Goal: Task Accomplishment & Management: Manage account settings

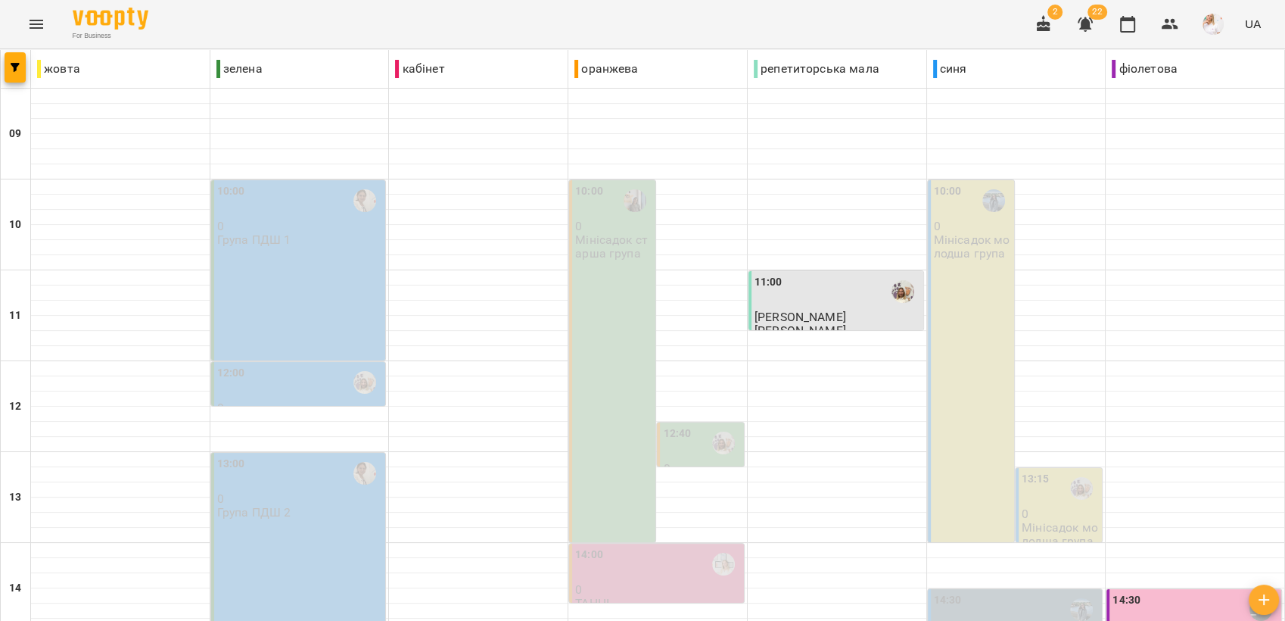
scroll to position [252, 0]
click at [1216, 17] on img "button" at bounding box center [1212, 24] width 21 height 21
click at [1137, 132] on span "Вийти" at bounding box center [1148, 139] width 96 height 18
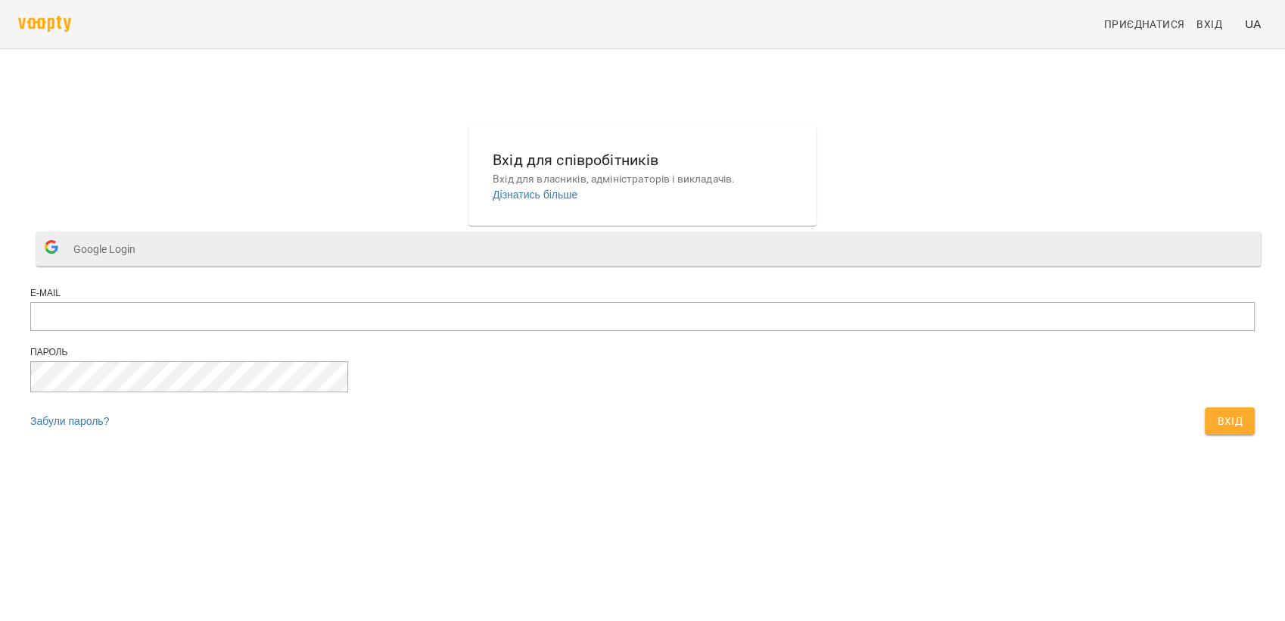
click at [143, 264] on span "Google Login" at bounding box center [108, 249] width 70 height 30
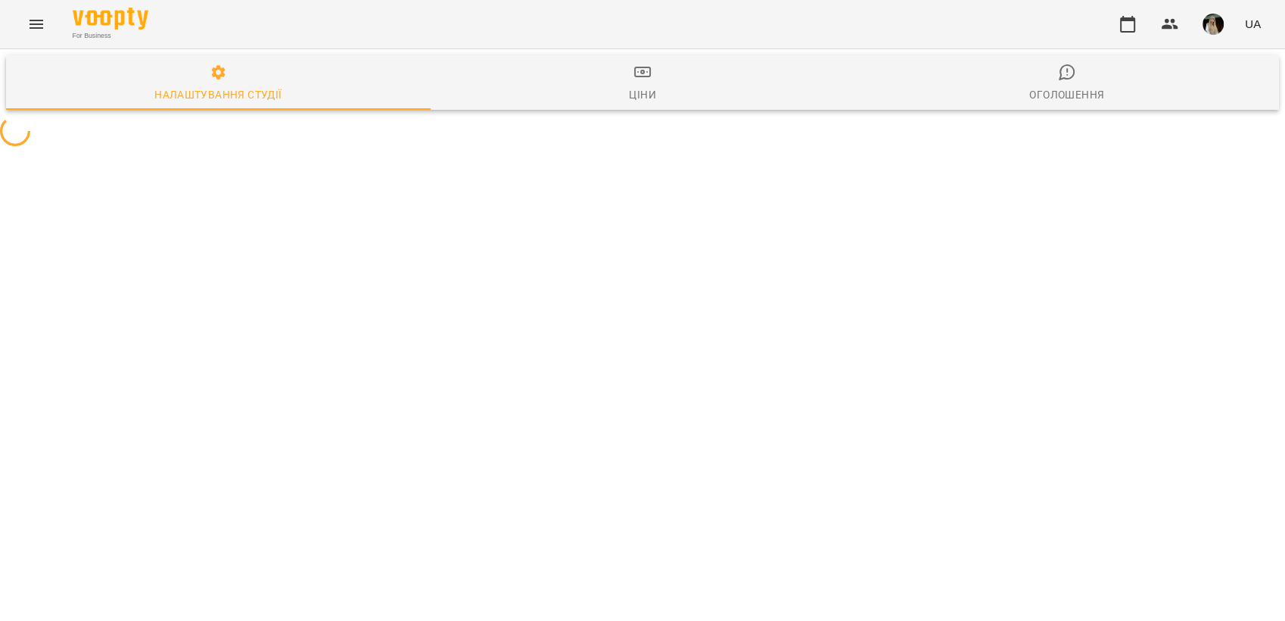
select select "**"
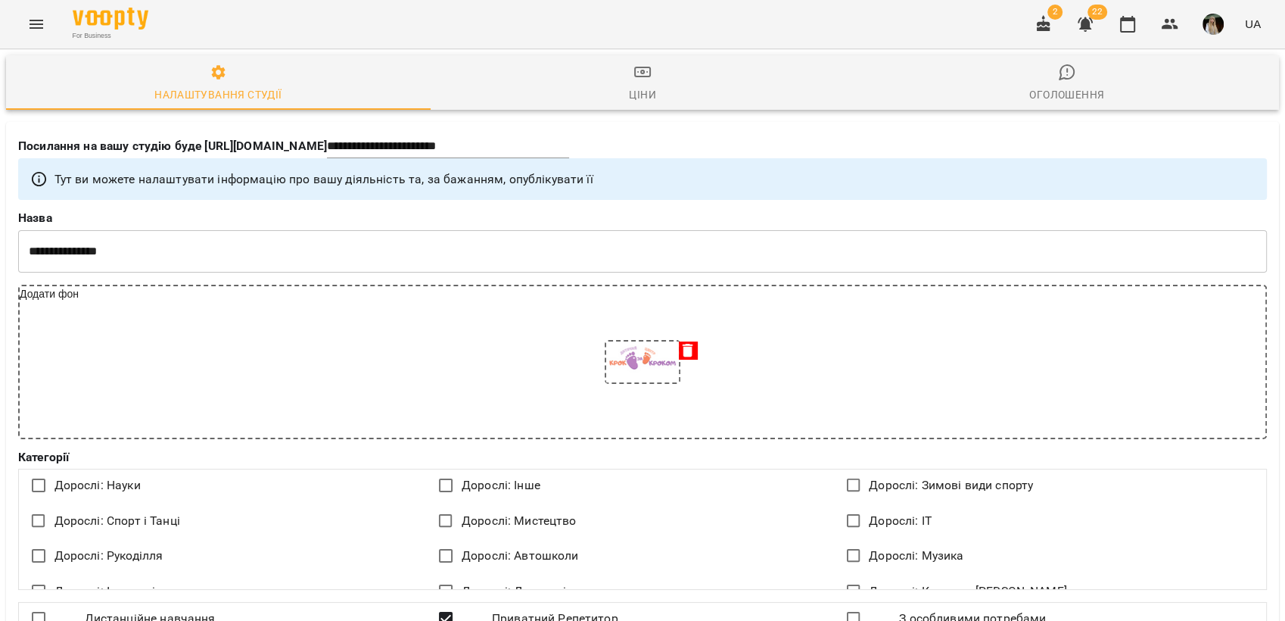
click at [42, 21] on icon "Menu" at bounding box center [36, 24] width 18 height 18
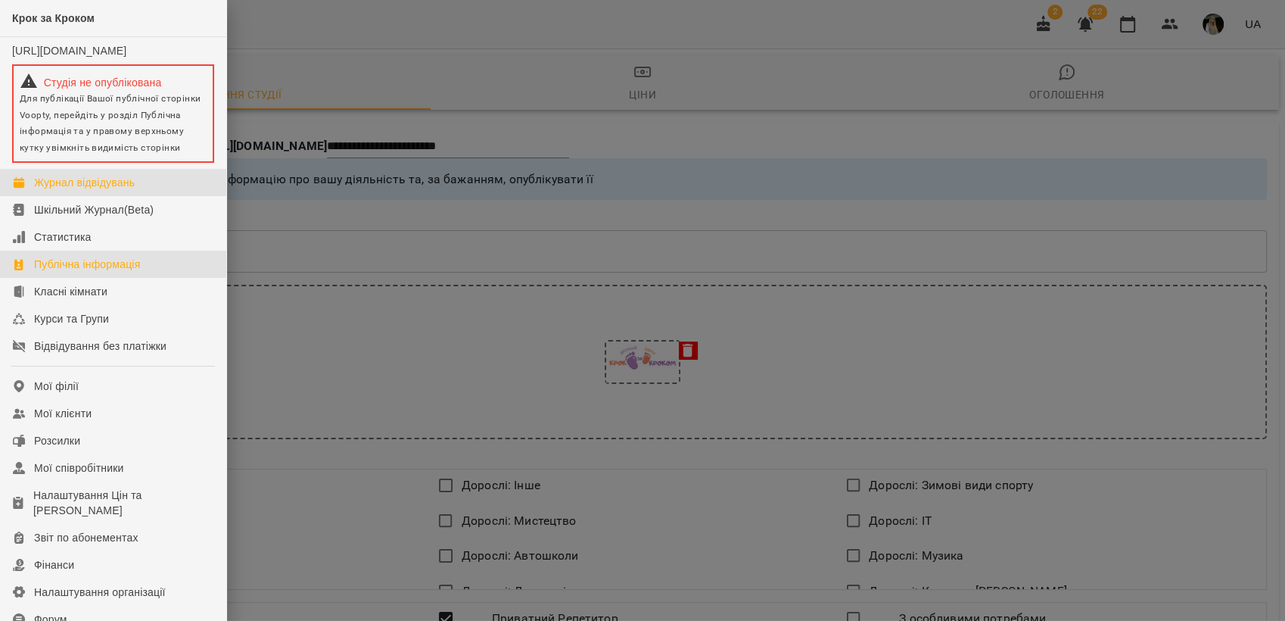
click at [80, 189] on div "Журнал відвідувань" at bounding box center [84, 182] width 101 height 15
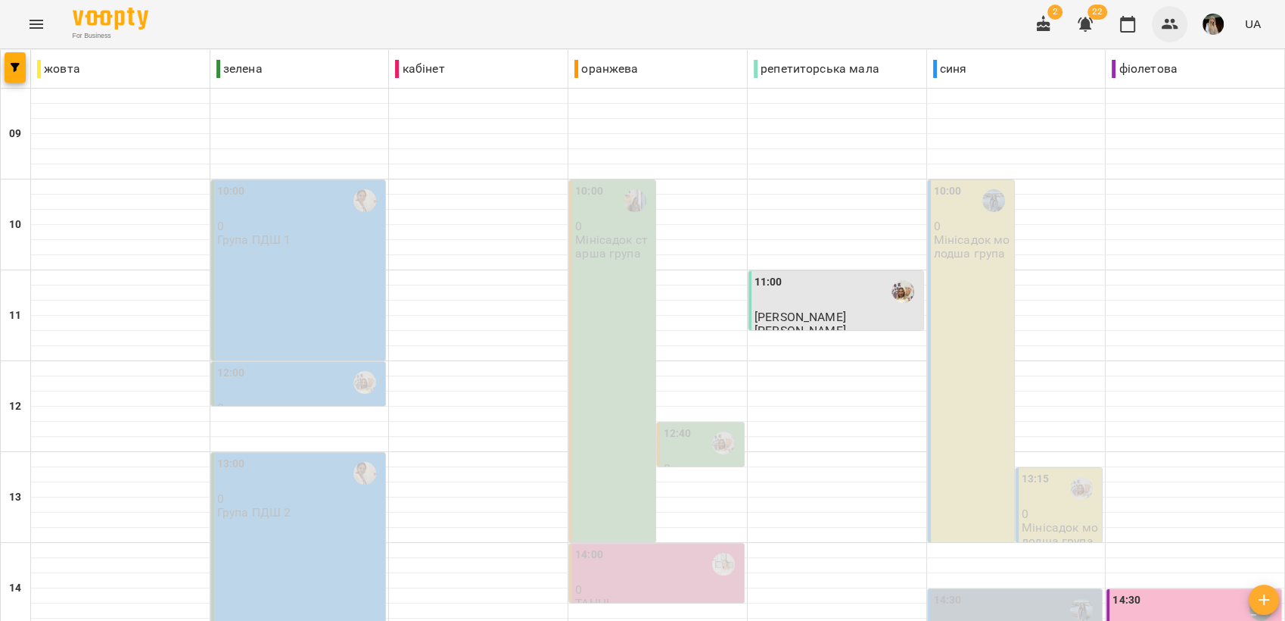
click at [1174, 26] on icon "button" at bounding box center [1170, 24] width 18 height 18
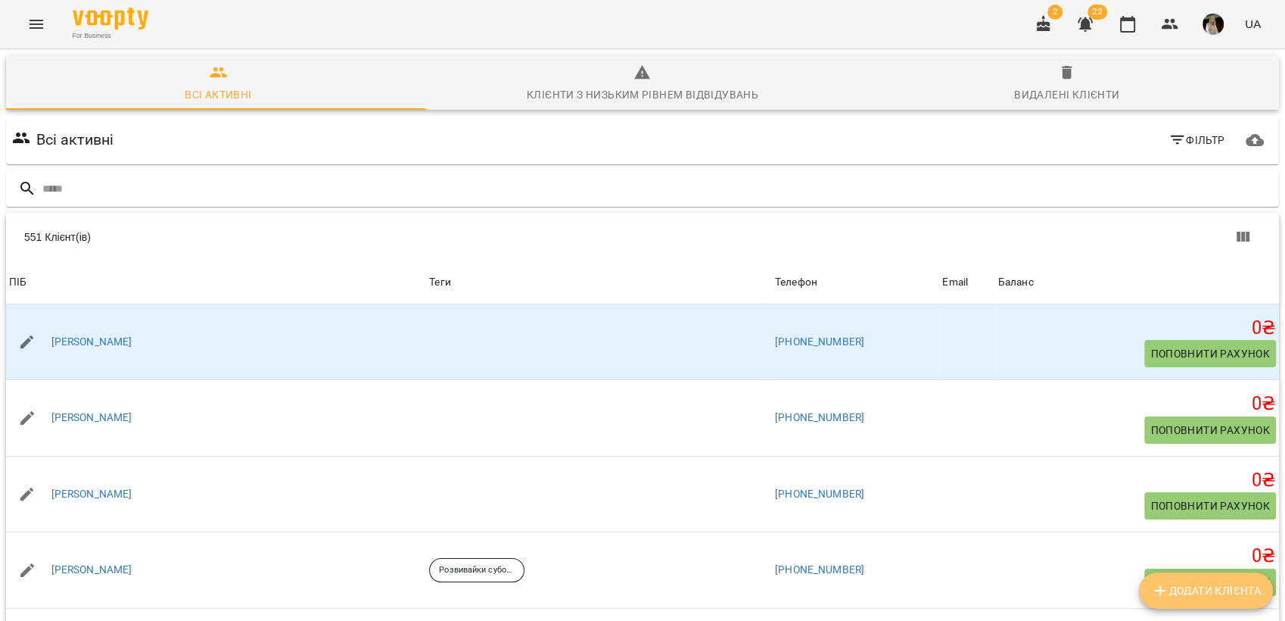
click at [1179, 588] on span "Додати клієнта" at bounding box center [1206, 590] width 110 height 18
select select "**"
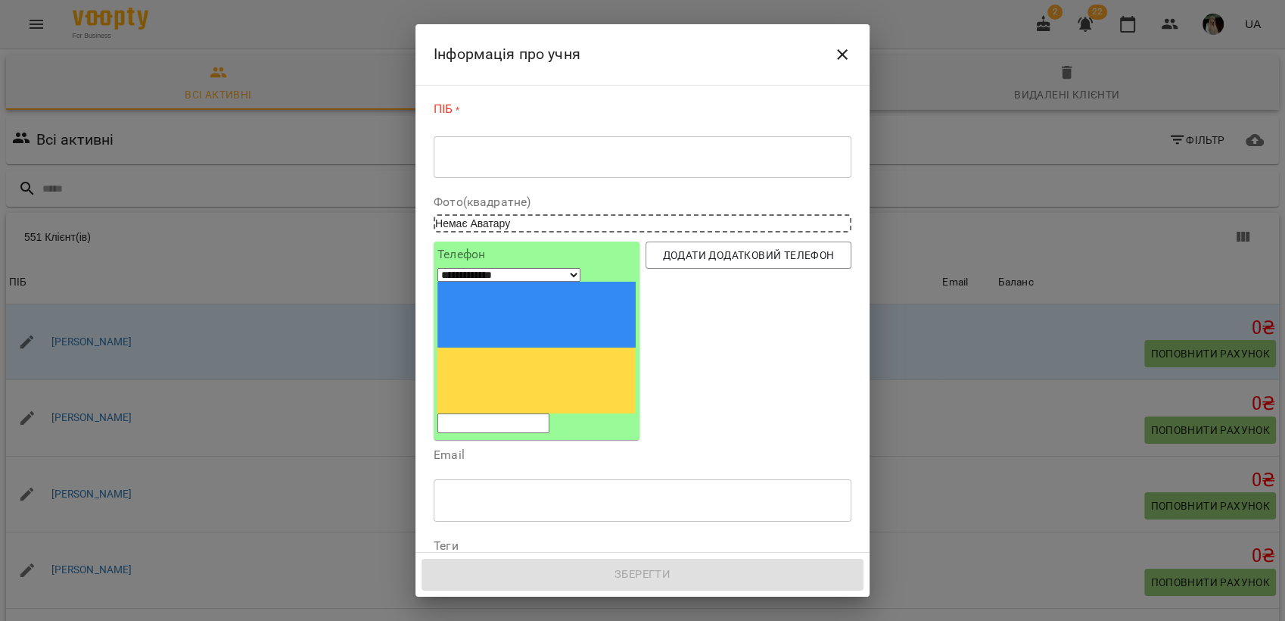
drag, startPoint x: 467, startPoint y: 160, endPoint x: 823, endPoint y: 99, distance: 361.5
click at [468, 158] on textarea at bounding box center [642, 157] width 397 height 14
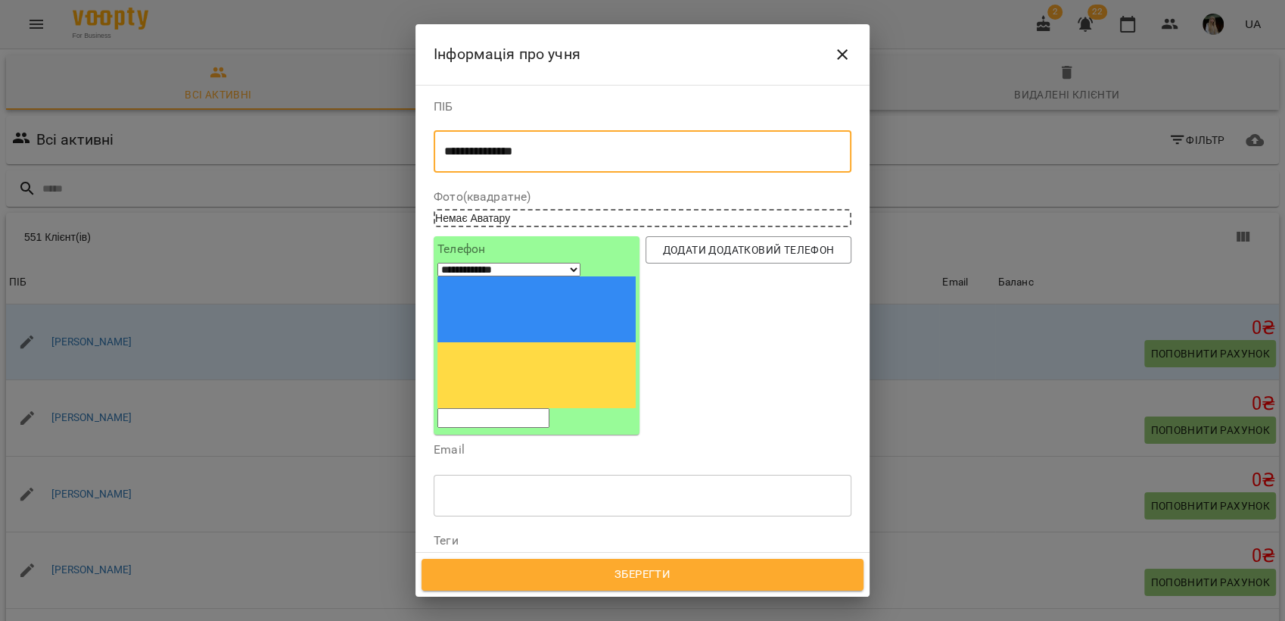
type textarea "**********"
click at [526, 408] on input "tel" at bounding box center [493, 418] width 112 height 20
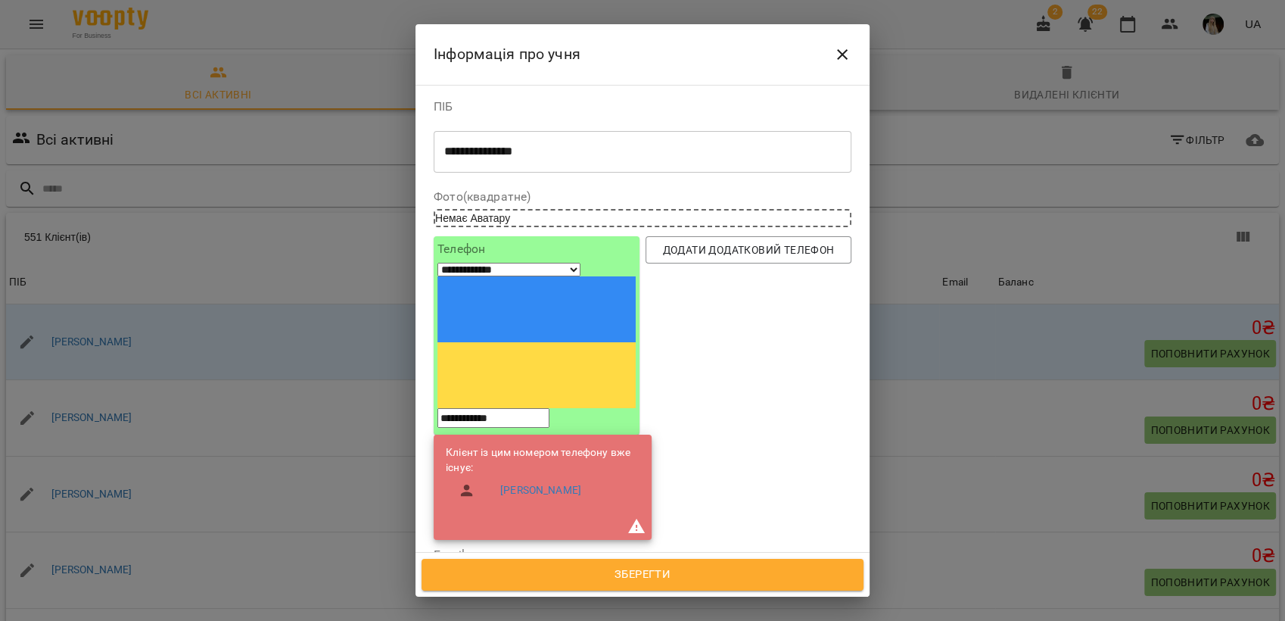
type input "**********"
click at [676, 356] on div "Додати додатковий телефон" at bounding box center [748, 387] width 212 height 309
drag, startPoint x: 688, startPoint y: 378, endPoint x: 698, endPoint y: 363, distance: 18.1
click at [689, 378] on div "Додати додатковий телефон" at bounding box center [748, 387] width 212 height 309
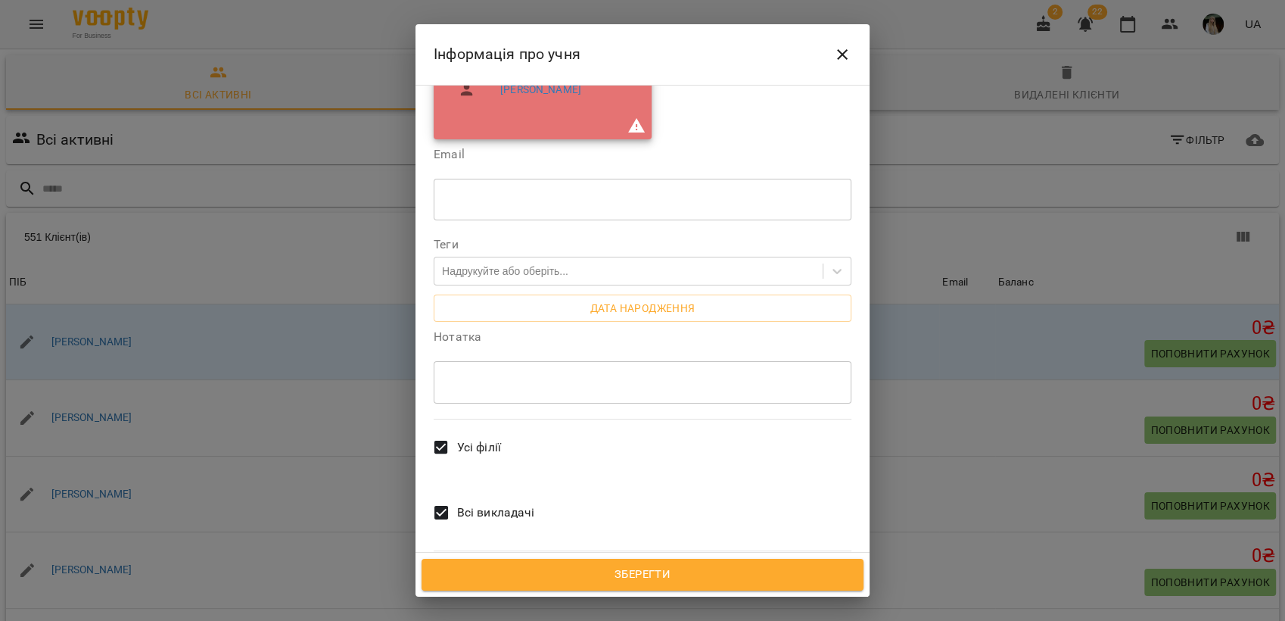
scroll to position [401, 0]
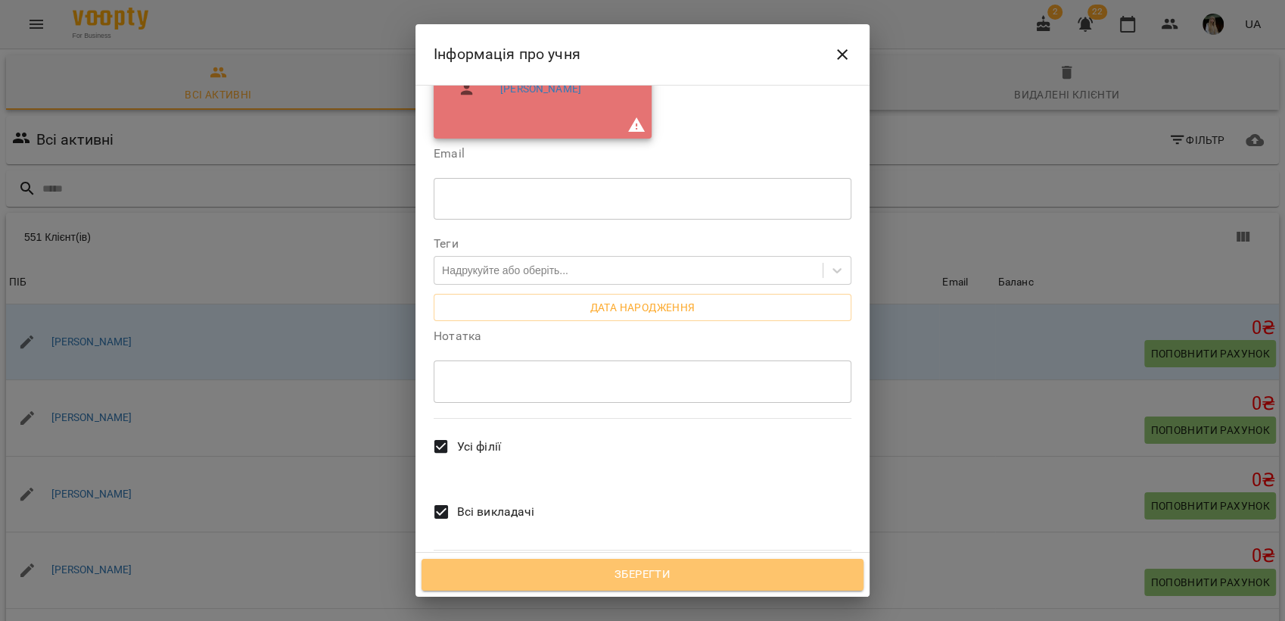
click at [696, 575] on span "Зберегти" at bounding box center [642, 575] width 409 height 20
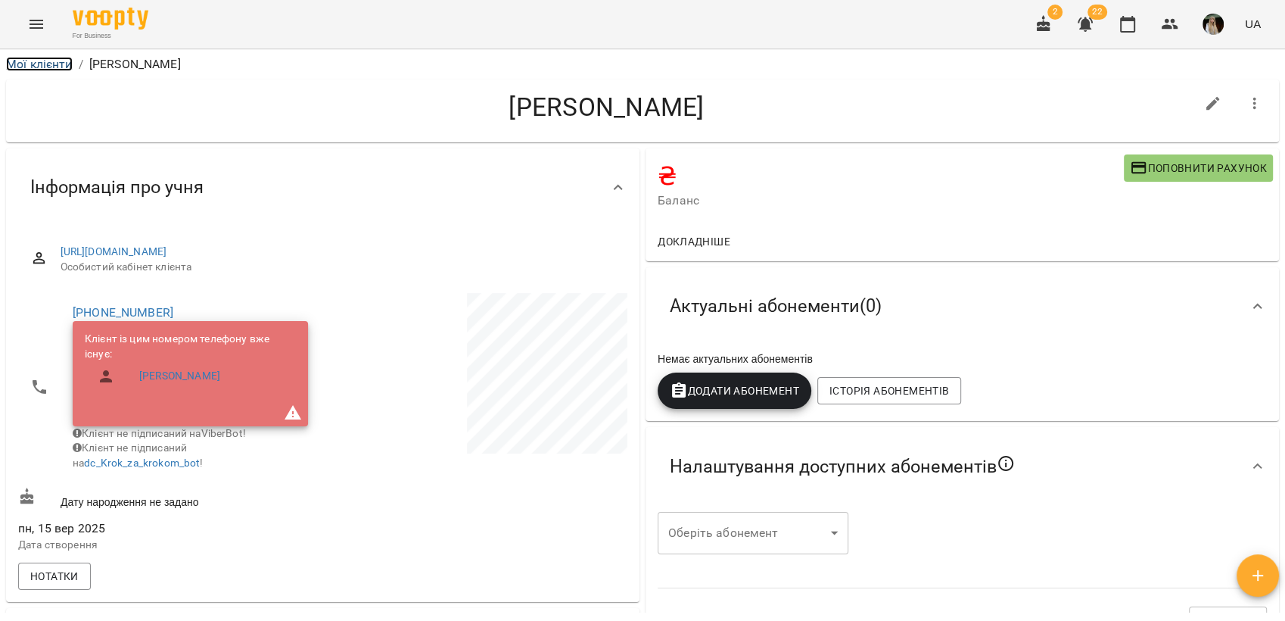
click at [40, 60] on link "Мої клієнти" at bounding box center [39, 64] width 67 height 14
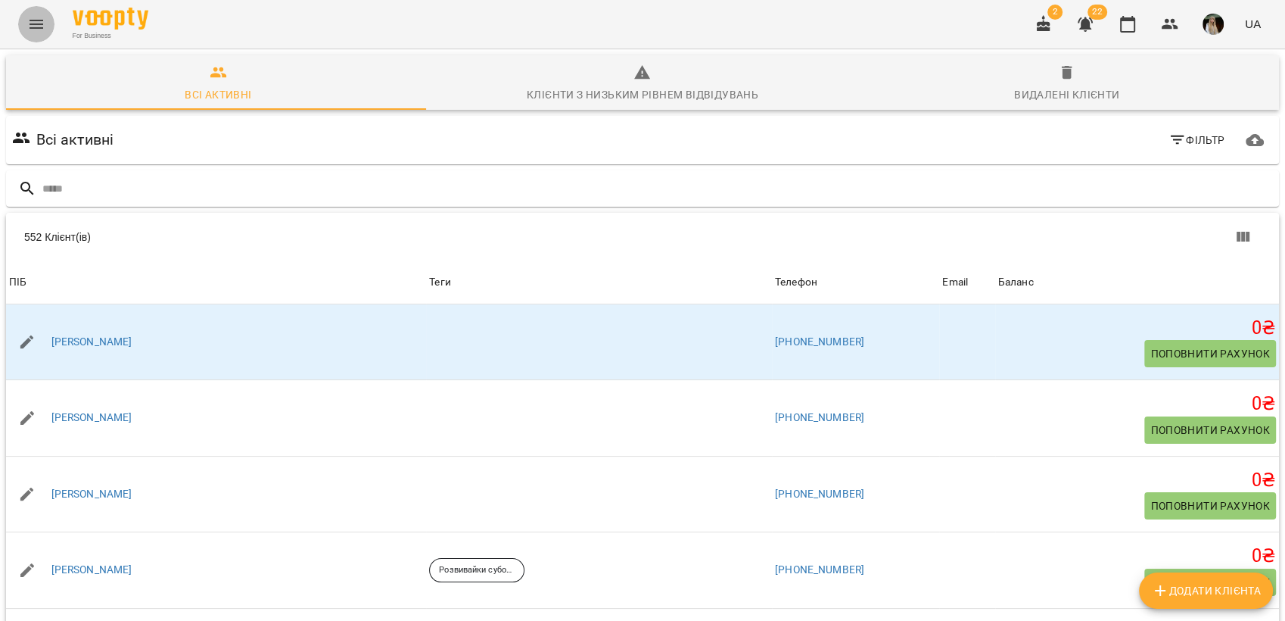
click at [42, 21] on icon "Menu" at bounding box center [36, 24] width 18 height 18
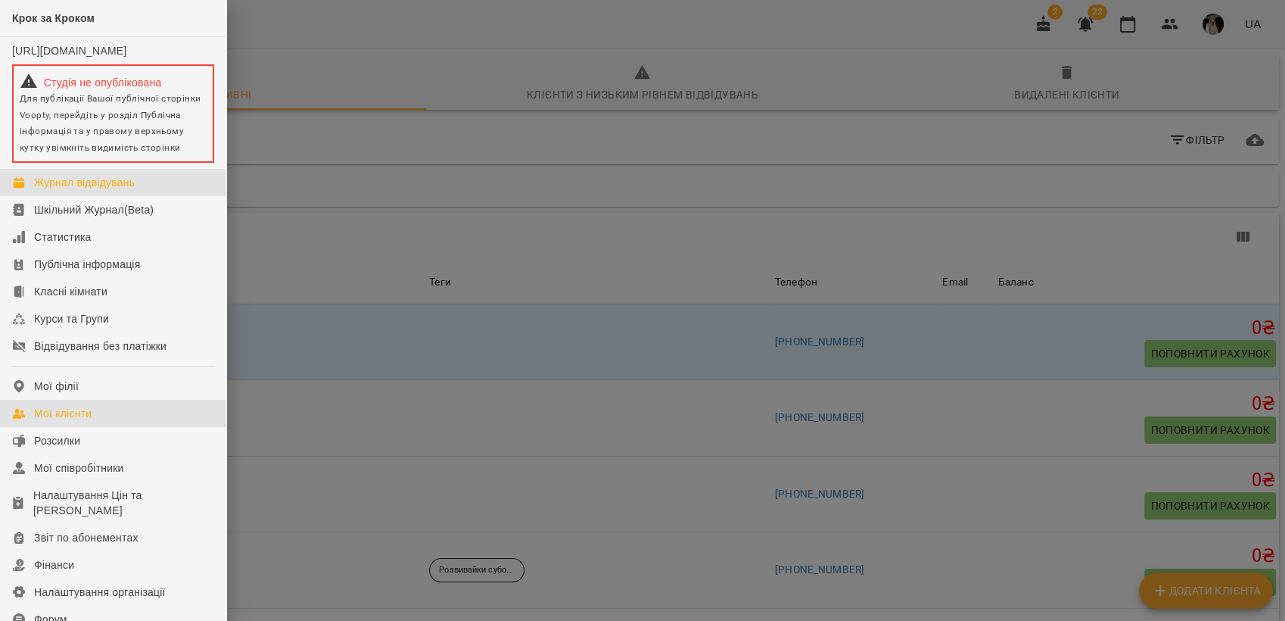
drag, startPoint x: 68, startPoint y: 198, endPoint x: 139, endPoint y: 235, distance: 80.2
click at [68, 190] on div "Журнал відвідувань" at bounding box center [84, 182] width 101 height 15
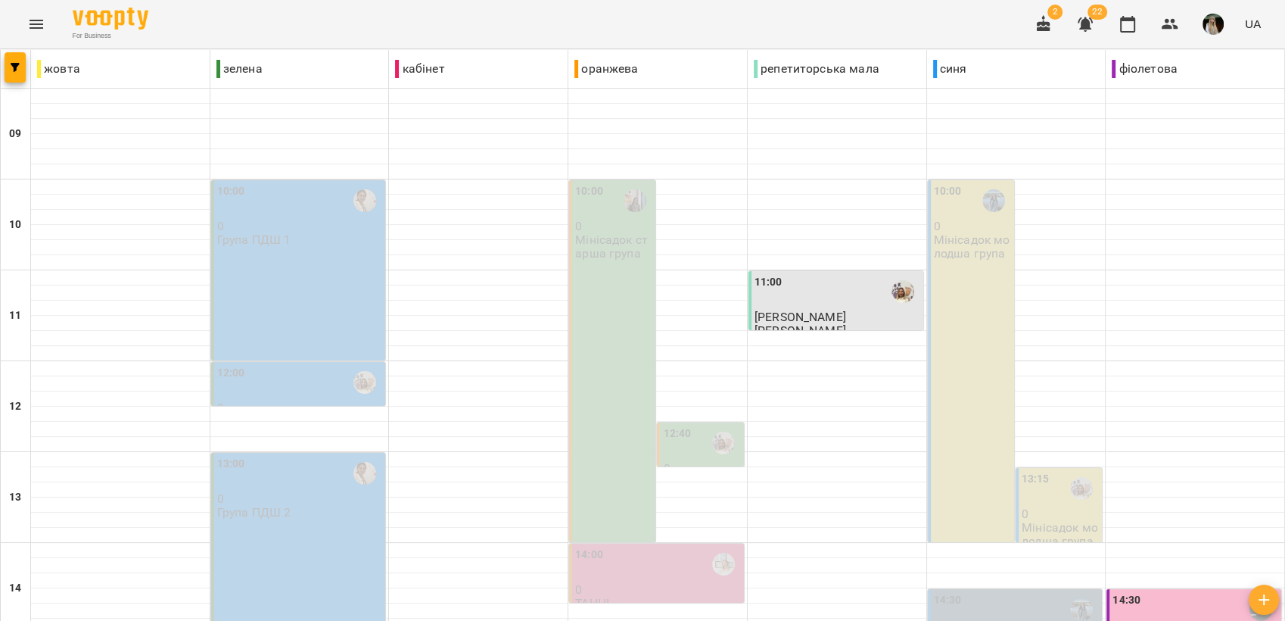
scroll to position [567, 0]
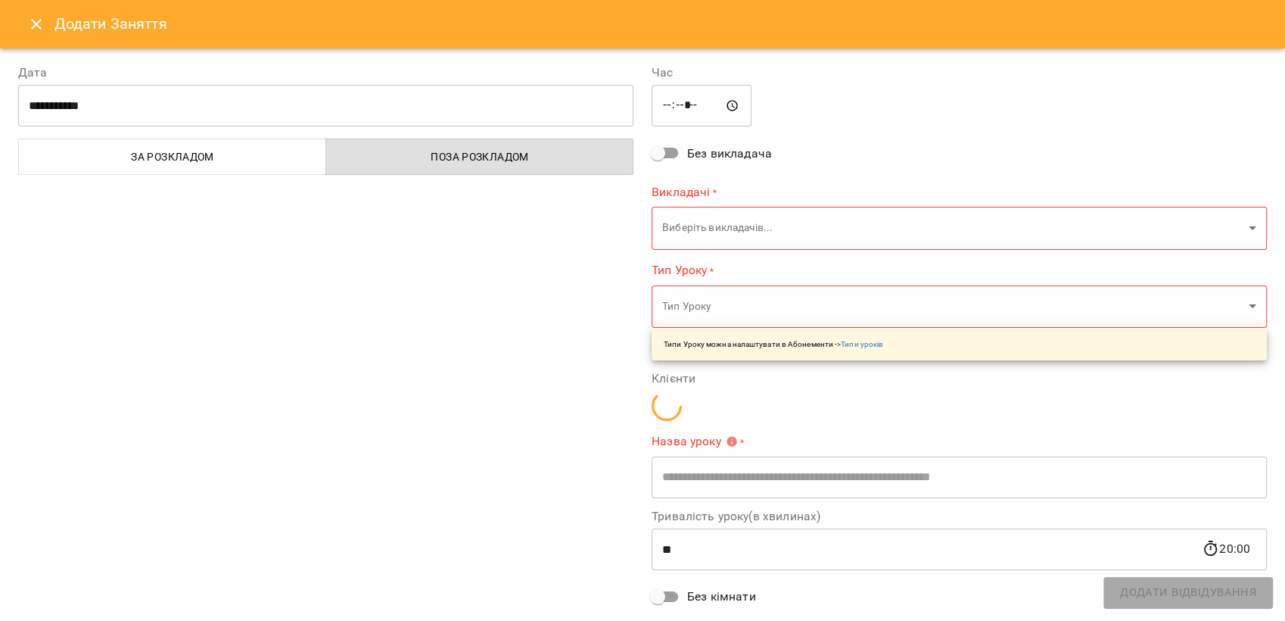
type input "**********"
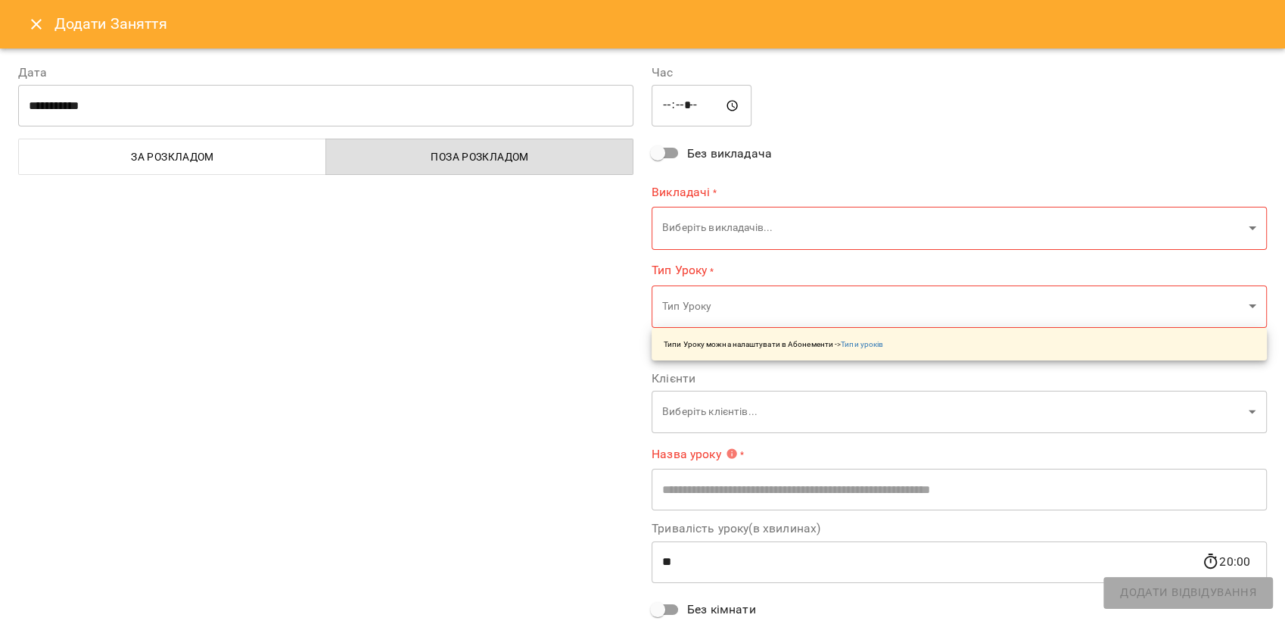
click at [1237, 235] on body "For Business 2 22 UA жовта зелена кабінет оранжева репетиторська мала синя фіол…" at bounding box center [642, 594] width 1285 height 1188
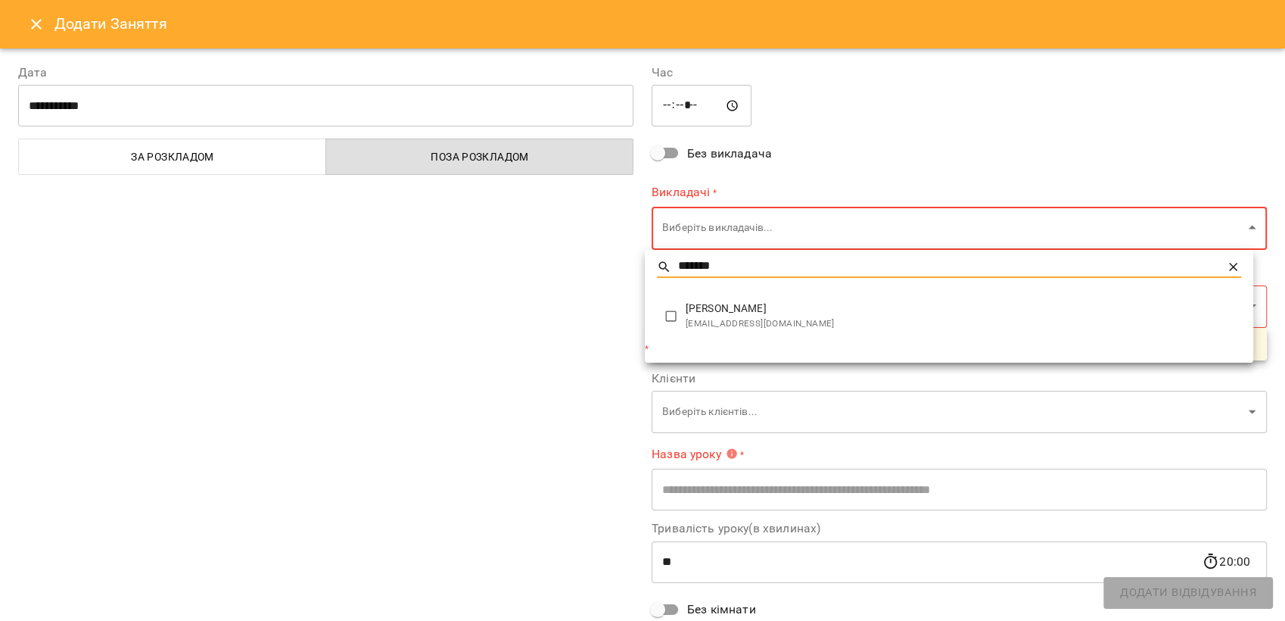
type input "*******"
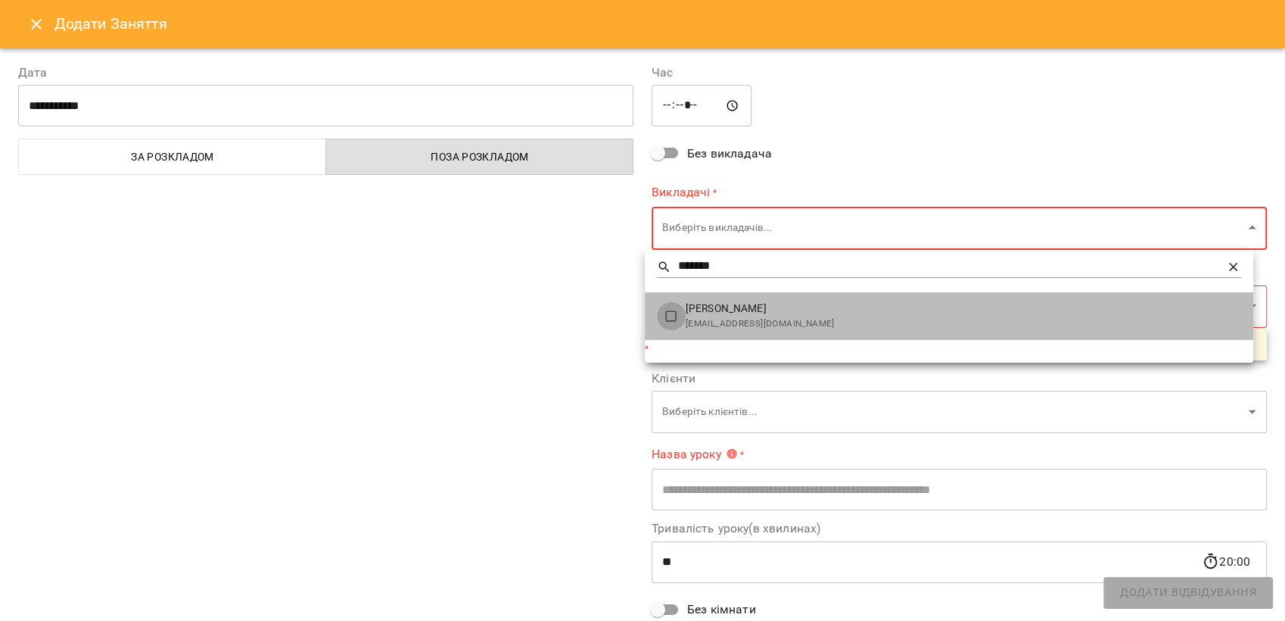
type input "**********"
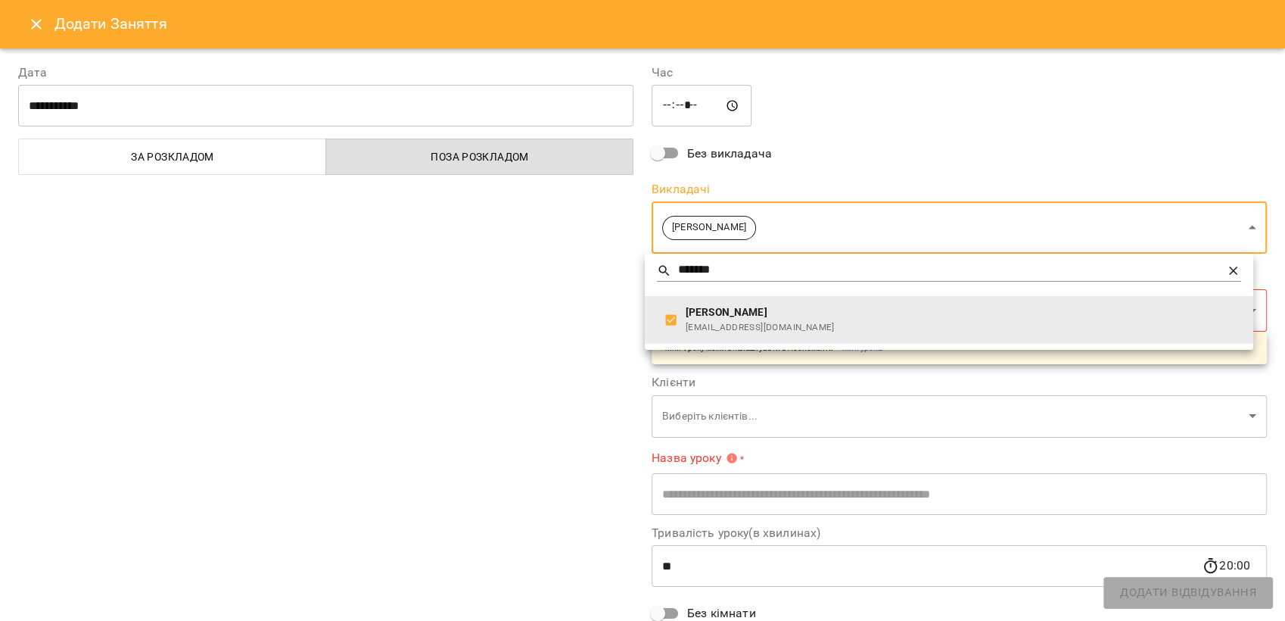
click at [585, 296] on div at bounding box center [642, 310] width 1285 height 621
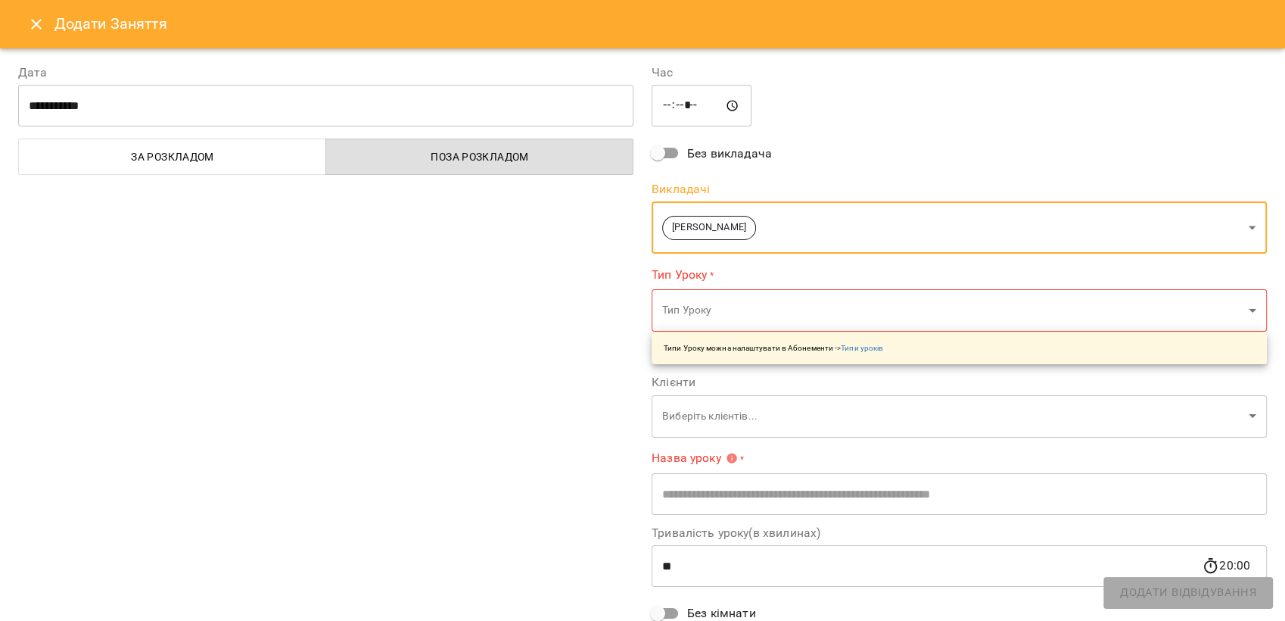
click at [718, 308] on body "For Business 2 22 UA жовта зелена кабінет оранжева репетиторська мала синя фіол…" at bounding box center [642, 594] width 1285 height 1188
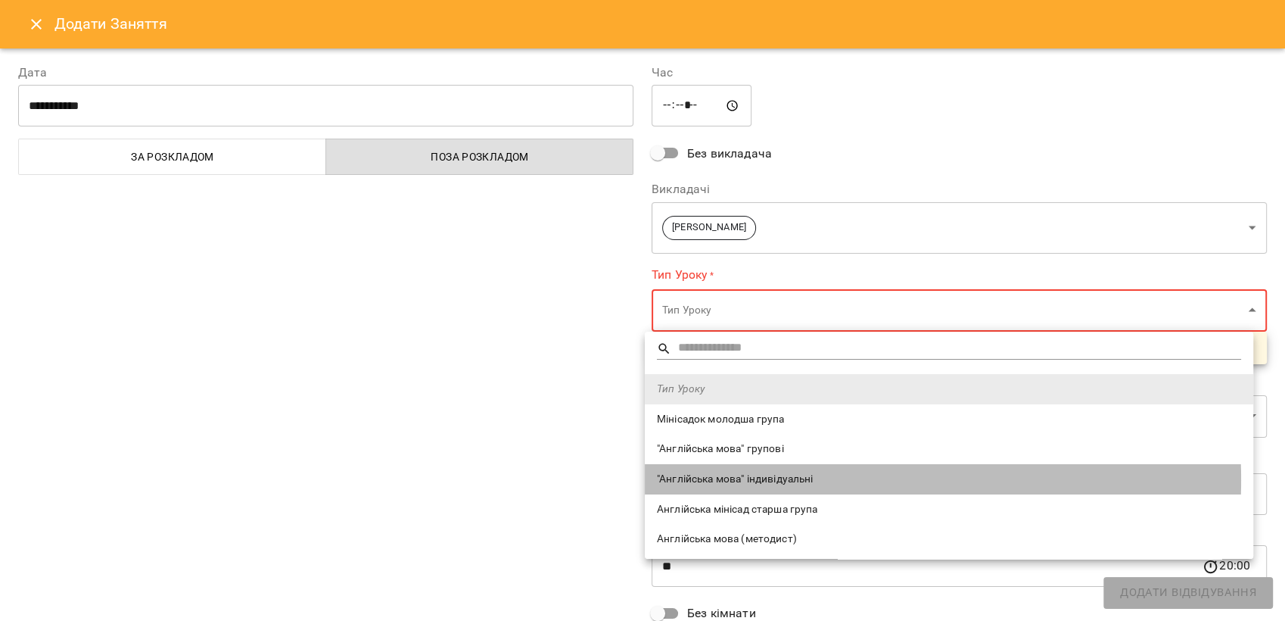
click at [778, 480] on span ""Англійська мова" індивідуальні" at bounding box center [949, 478] width 584 height 15
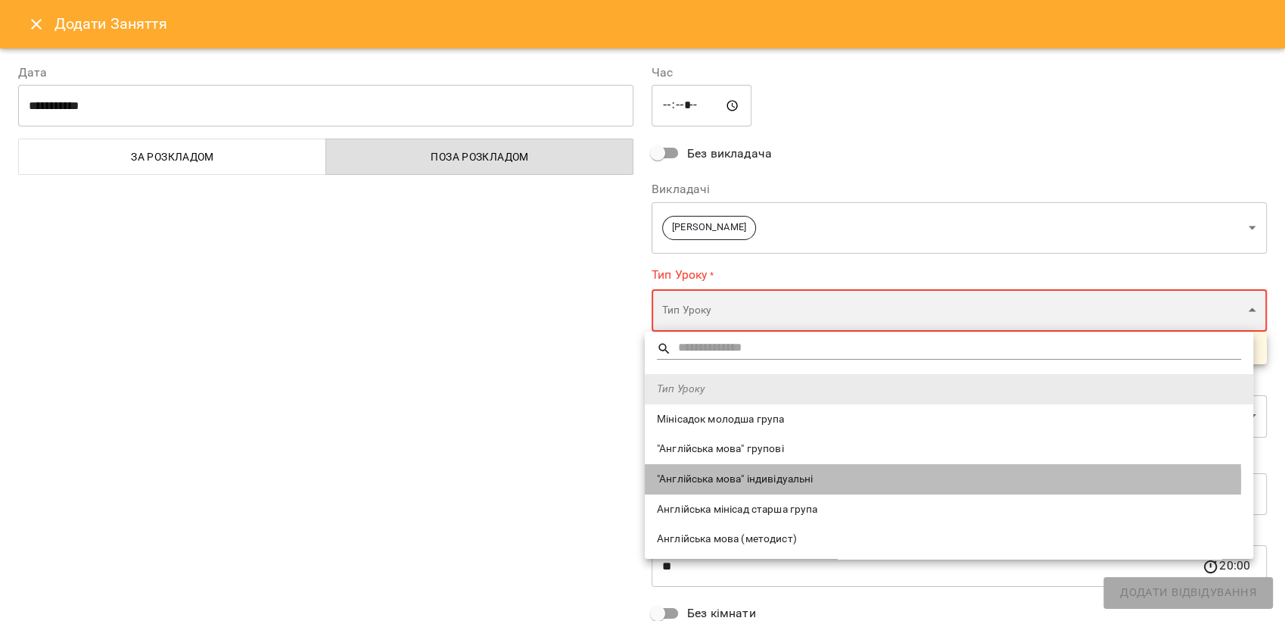
type input "**********"
type input "**"
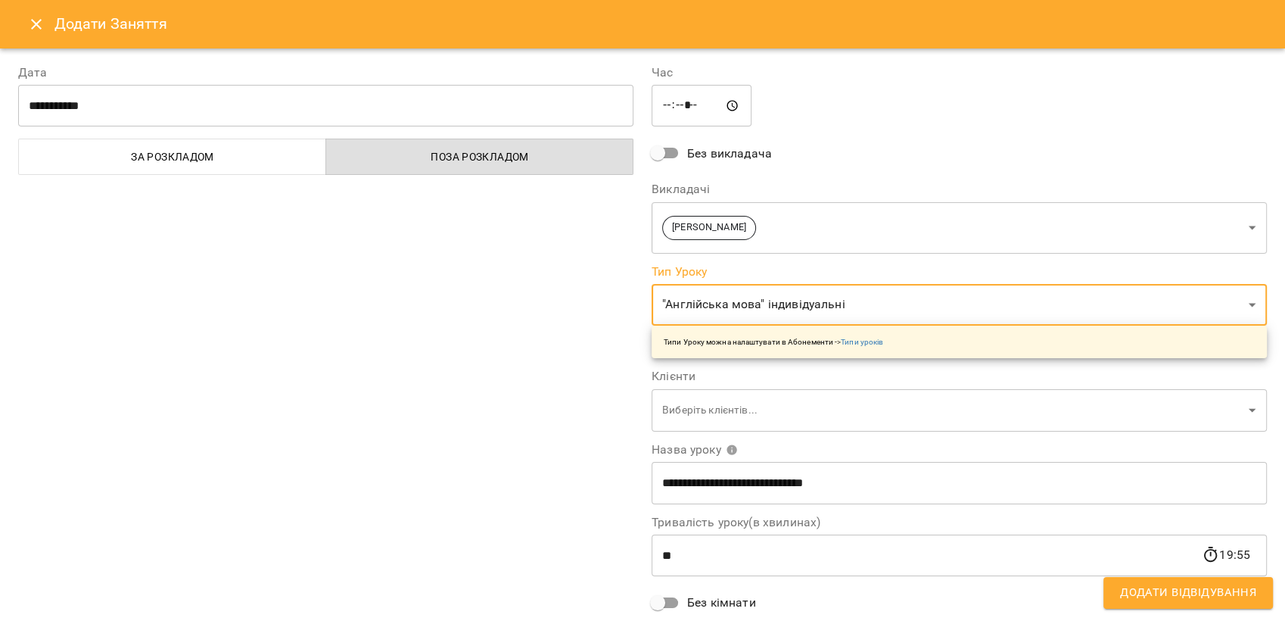
click at [711, 408] on body "For Business 2 22 UA жовта зелена кабінет оранжева репетиторська мала синя фіол…" at bounding box center [642, 594] width 1285 height 1188
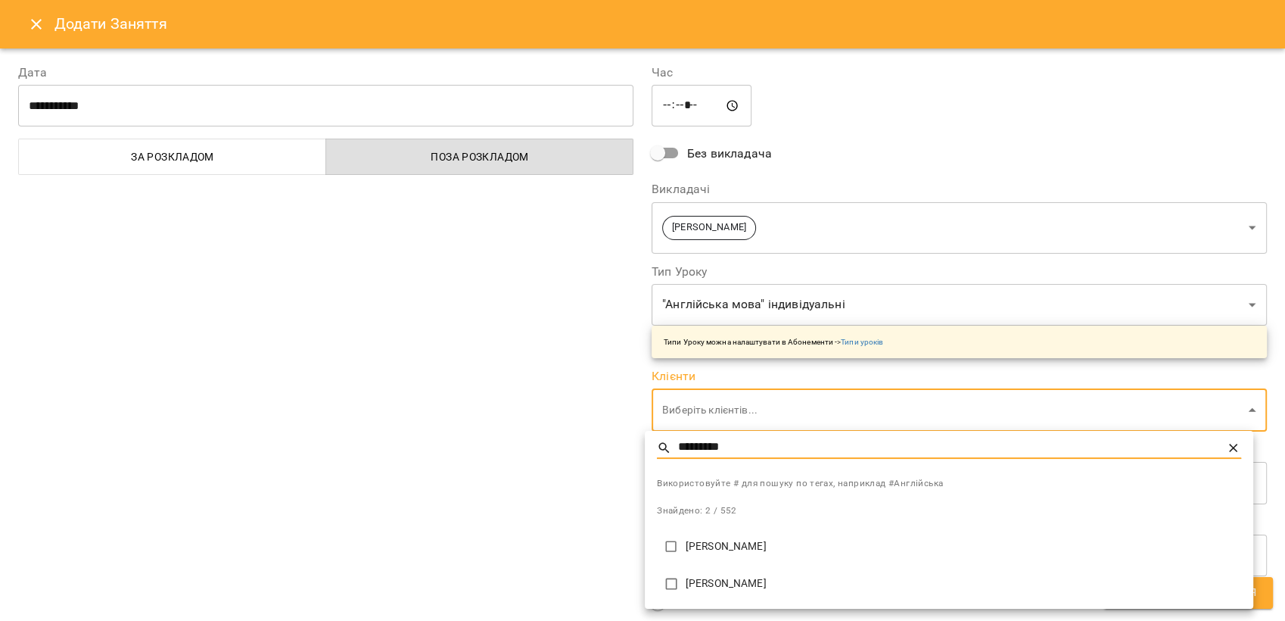
type input "*********"
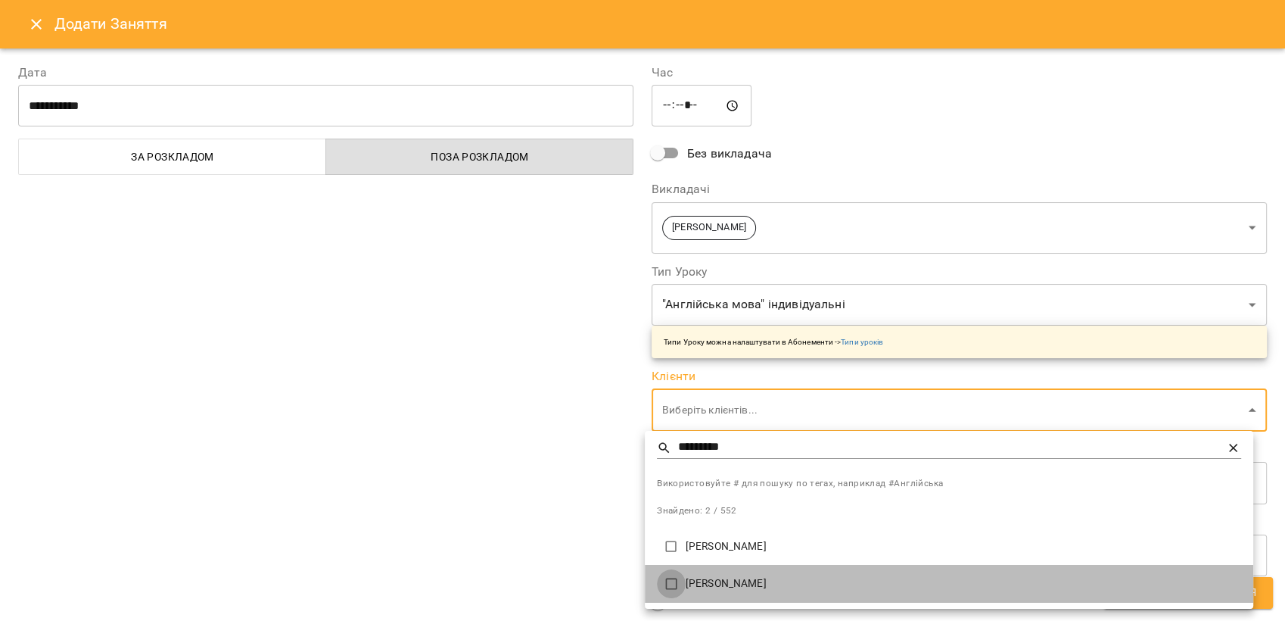
type input "**********"
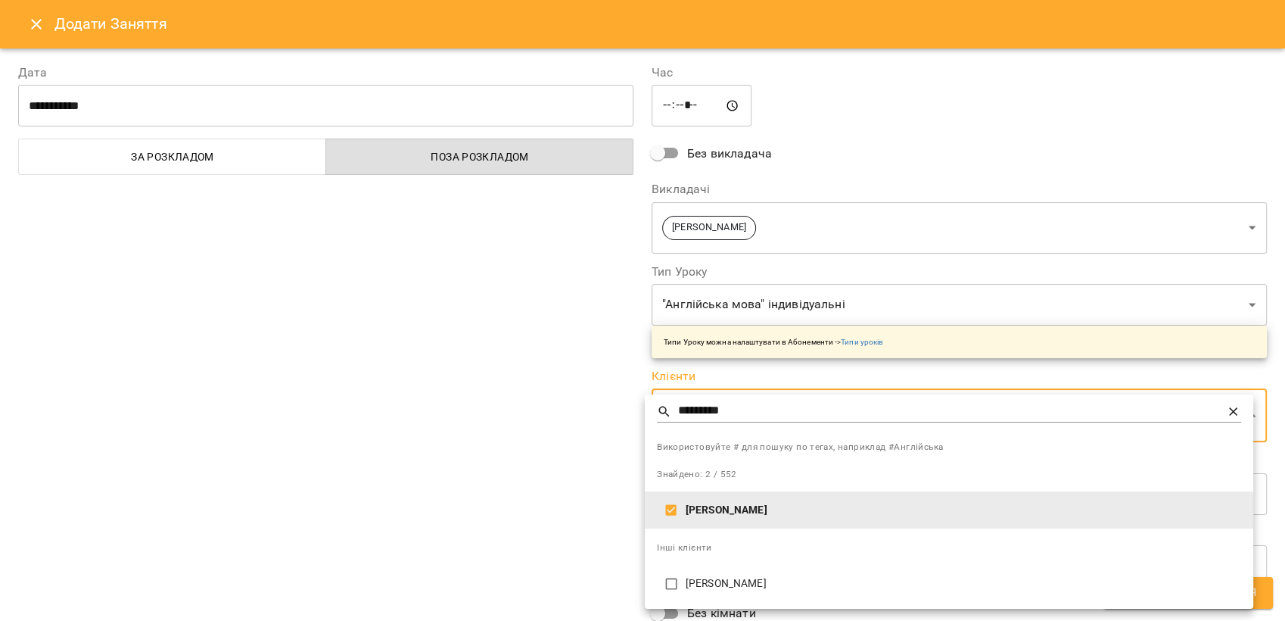
click at [575, 453] on div at bounding box center [642, 310] width 1285 height 621
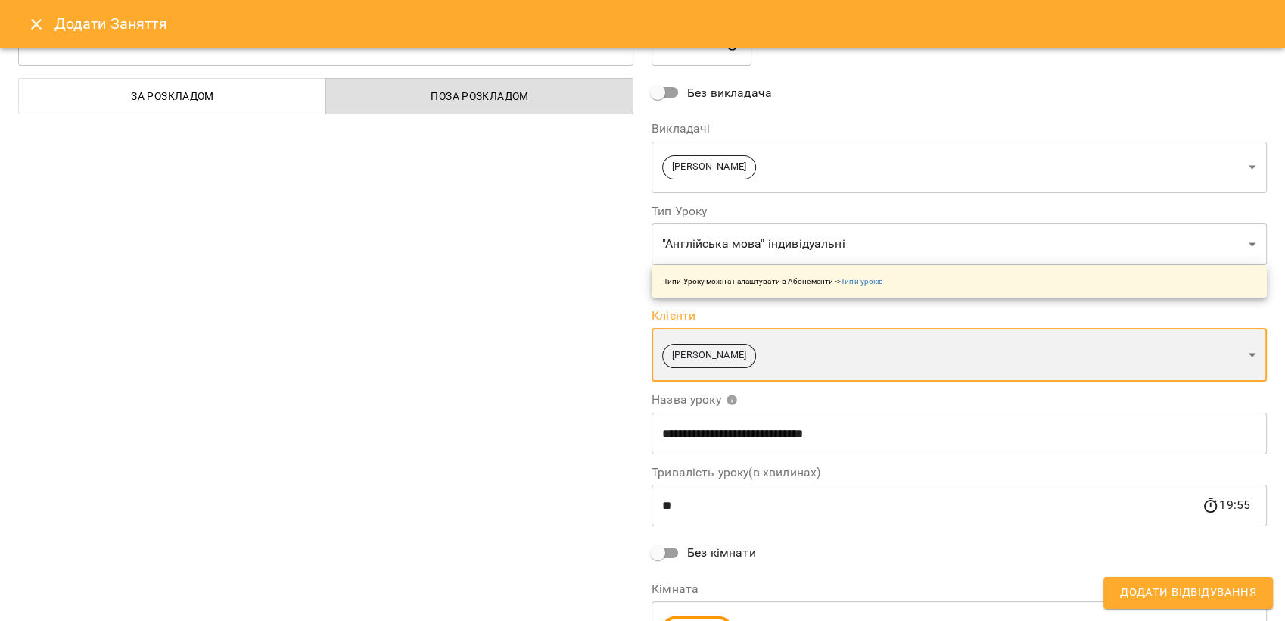
scroll to position [145, 0]
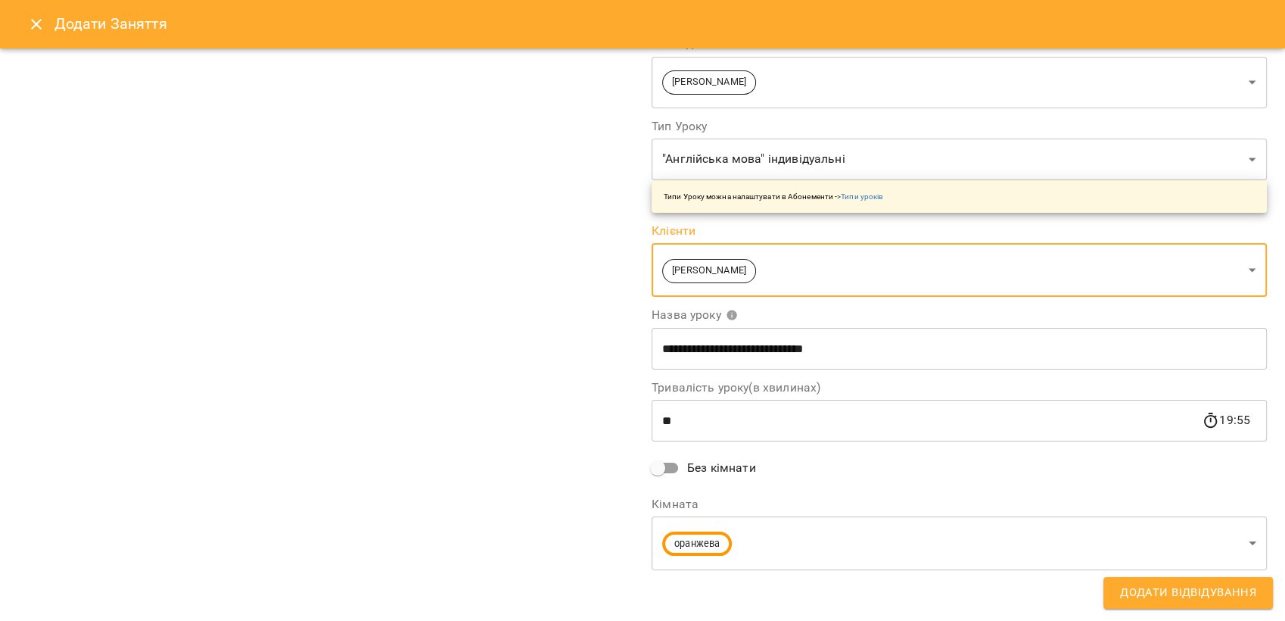
click at [1237, 548] on body "For Business 2 22 UA жовта зелена кабінет оранжева репетиторська мала синя фіол…" at bounding box center [642, 594] width 1285 height 1188
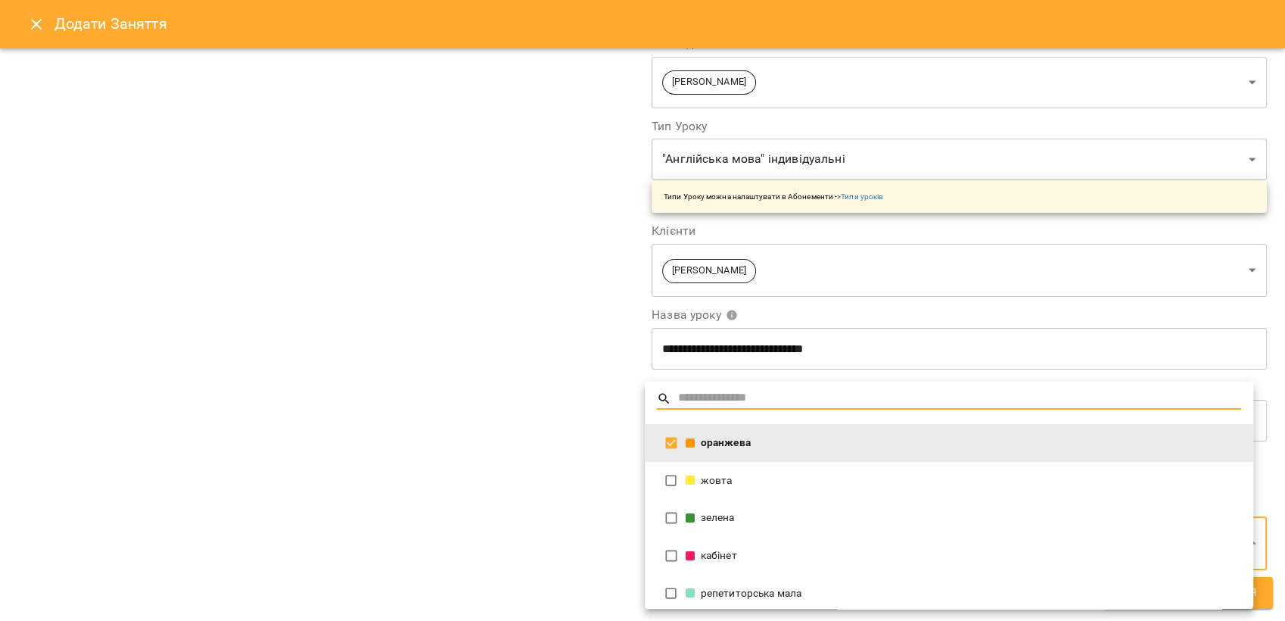
click at [714, 446] on div "оранжева" at bounding box center [963, 442] width 555 height 15
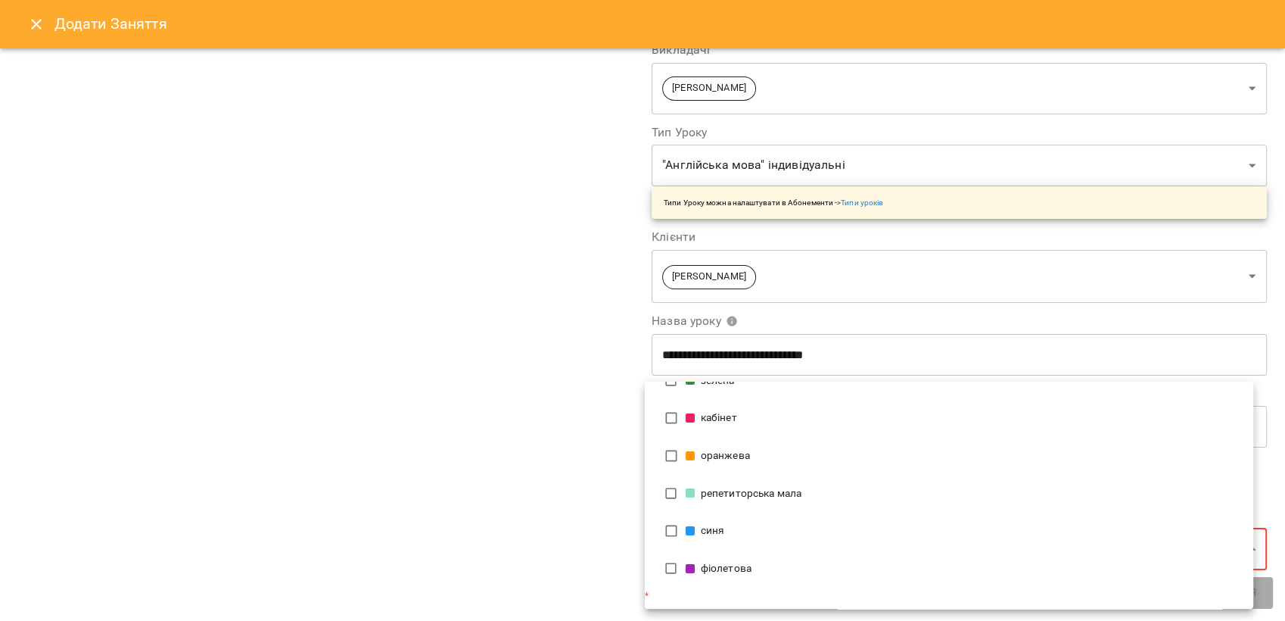
scroll to position [101, 0]
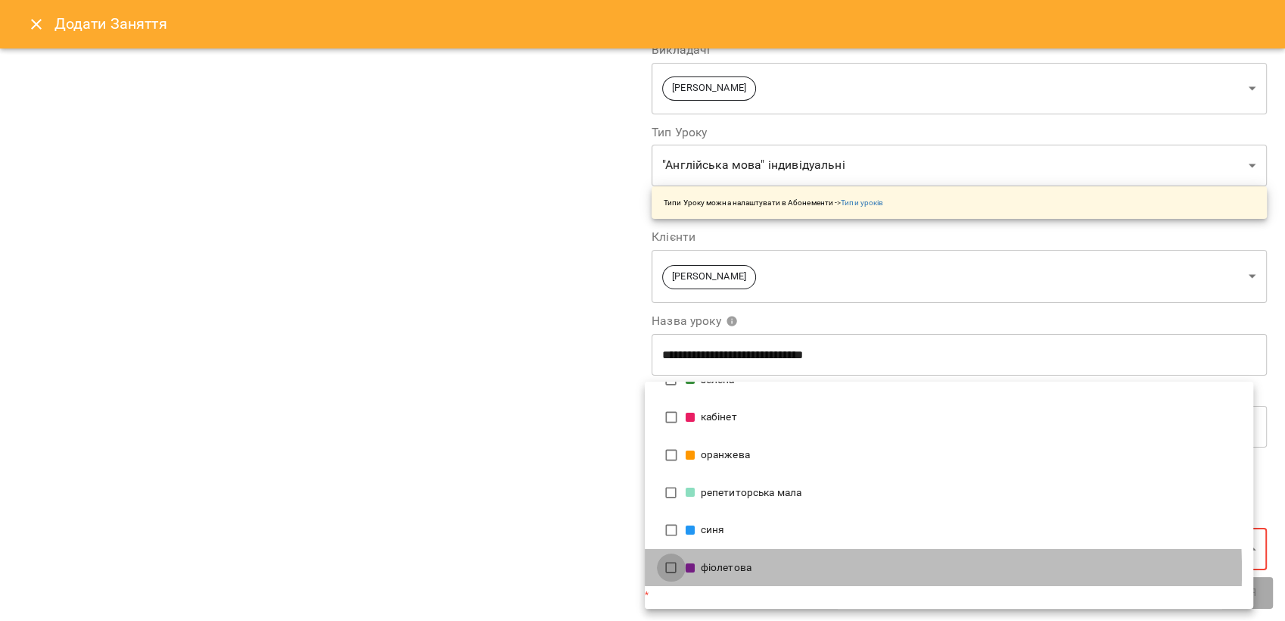
type input "**********"
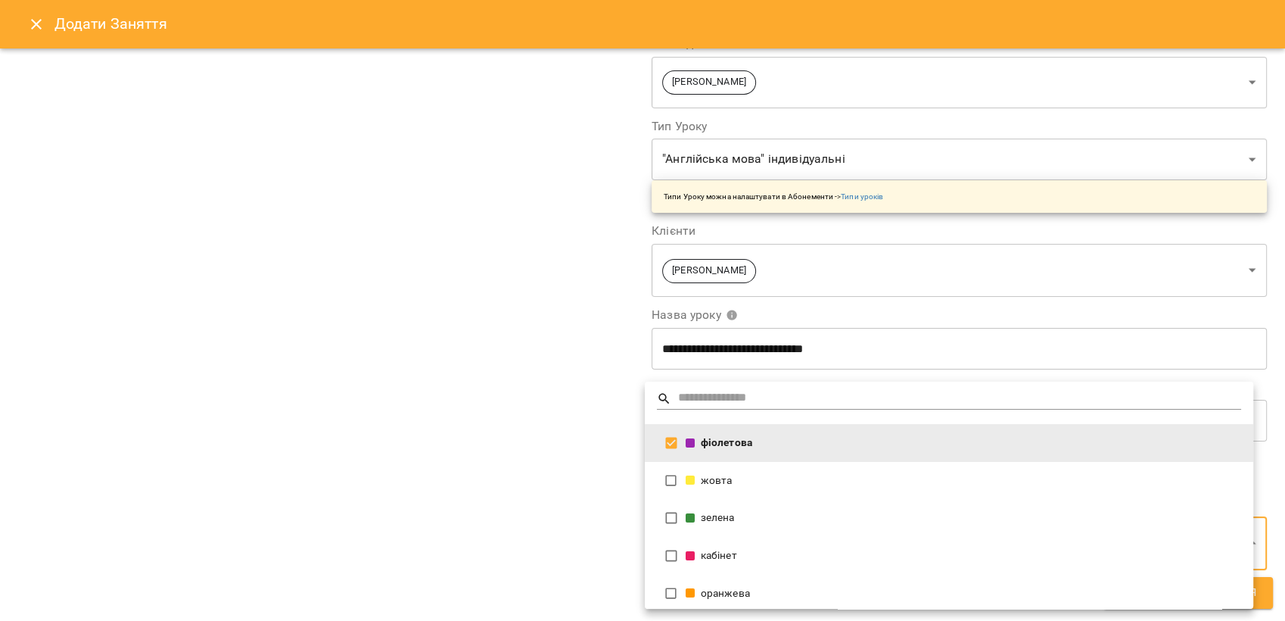
click at [344, 362] on div at bounding box center [642, 310] width 1285 height 621
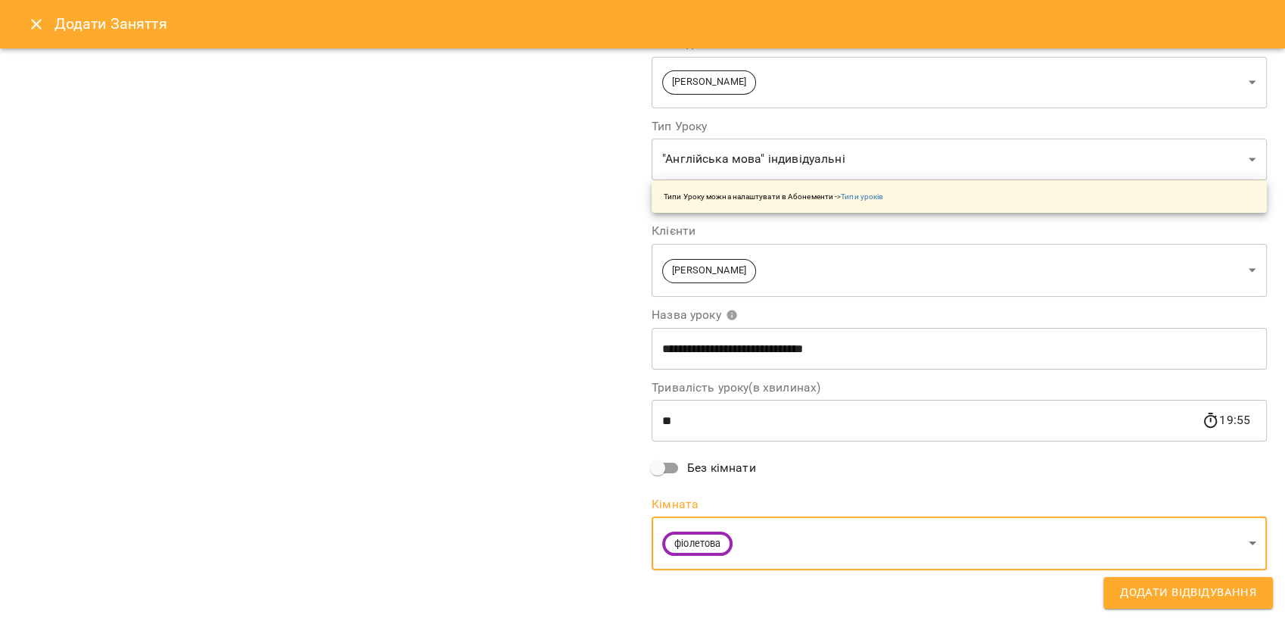
click at [1163, 602] on span "Додати Відвідування" at bounding box center [1188, 593] width 136 height 20
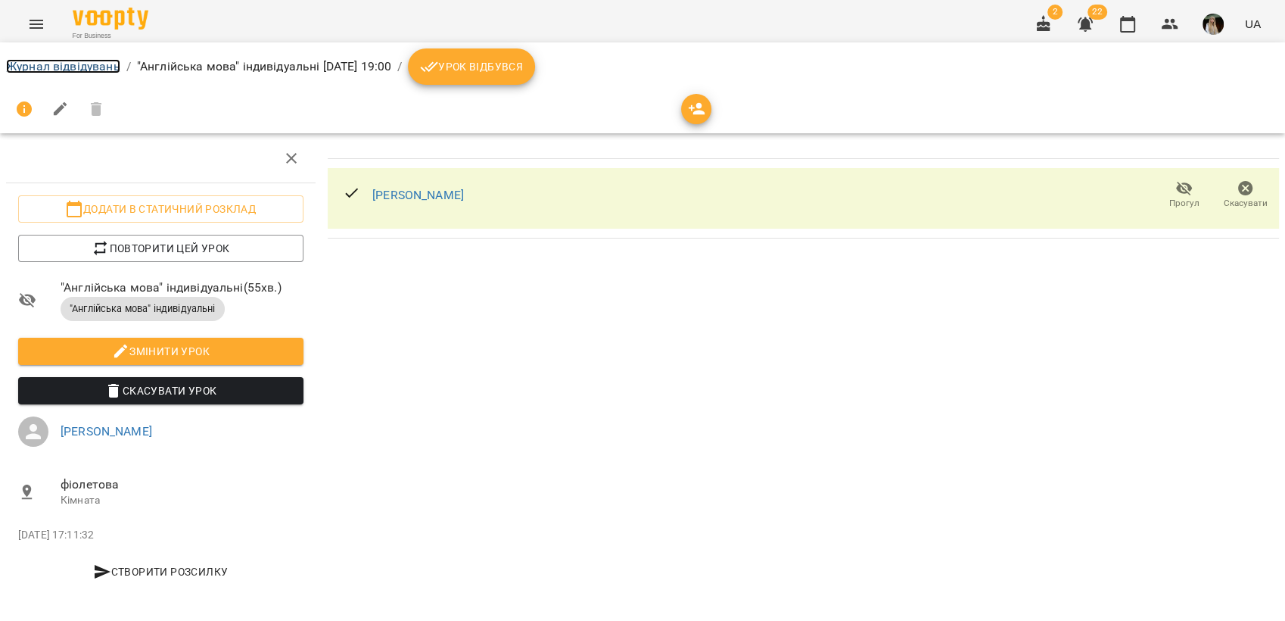
click at [83, 66] on link "Журнал відвідувань" at bounding box center [63, 66] width 114 height 14
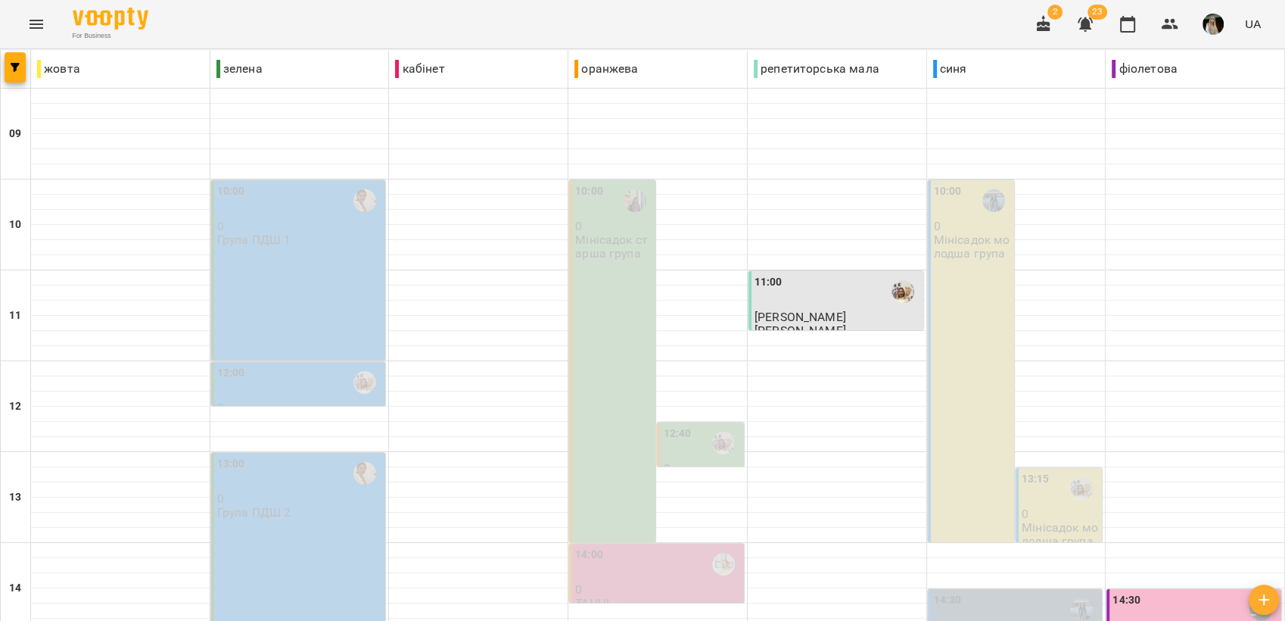
scroll to position [315, 0]
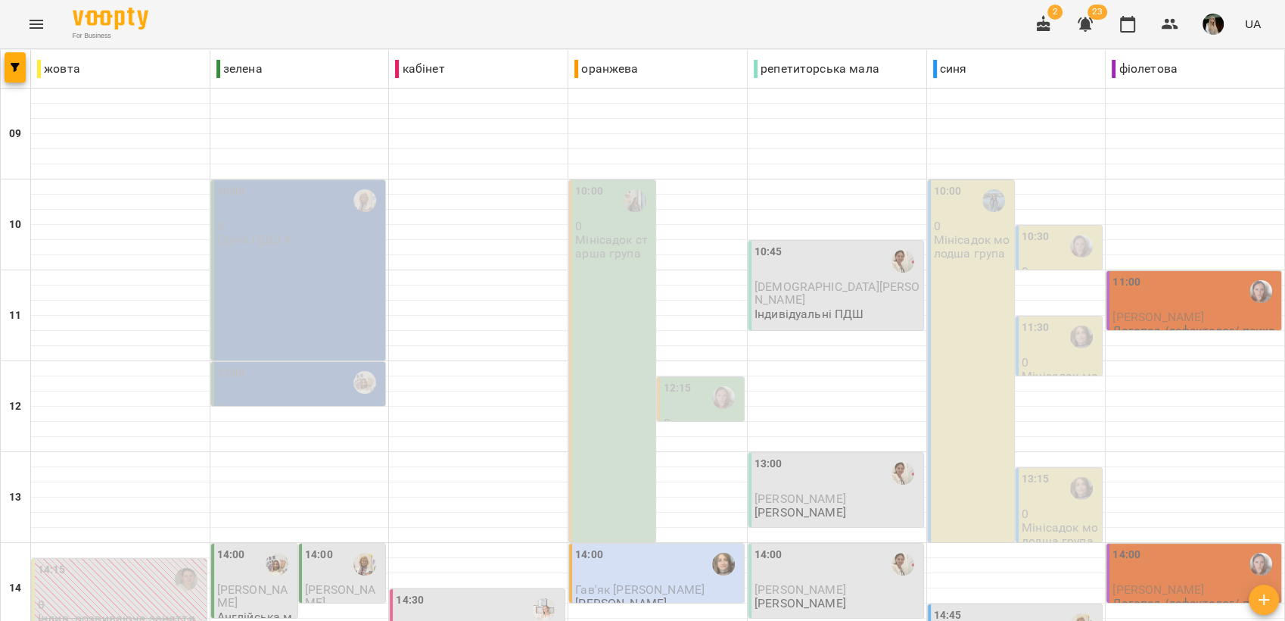
scroll to position [567, 0]
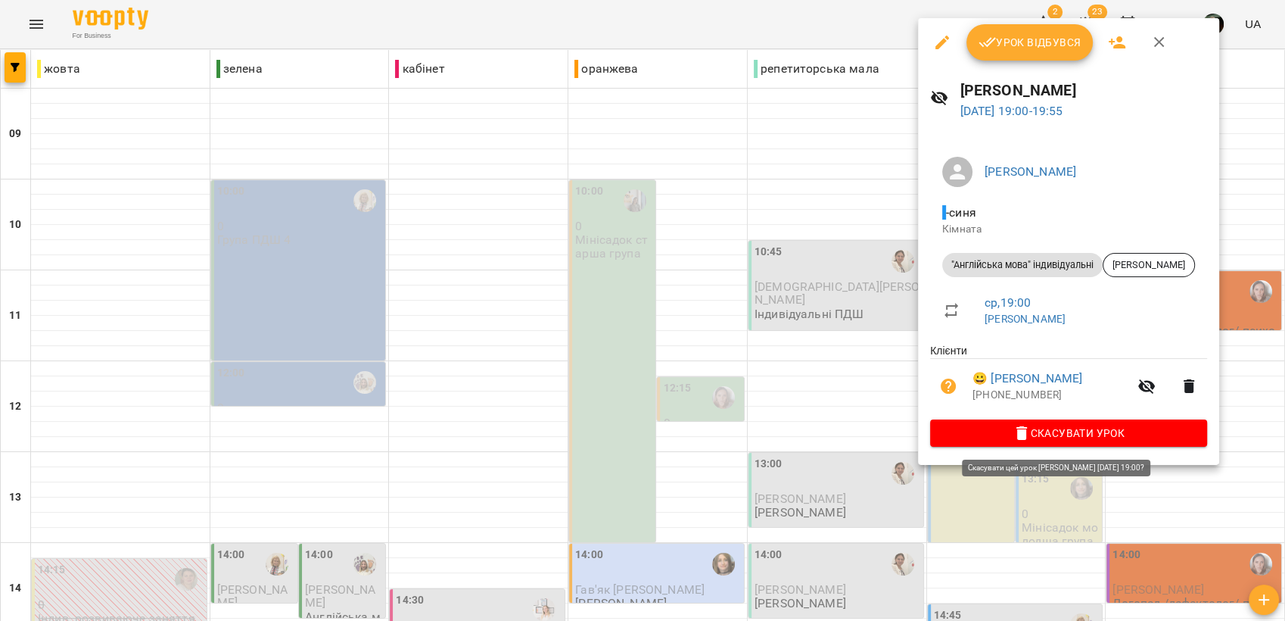
click at [1104, 432] on span "Скасувати Урок" at bounding box center [1068, 433] width 253 height 18
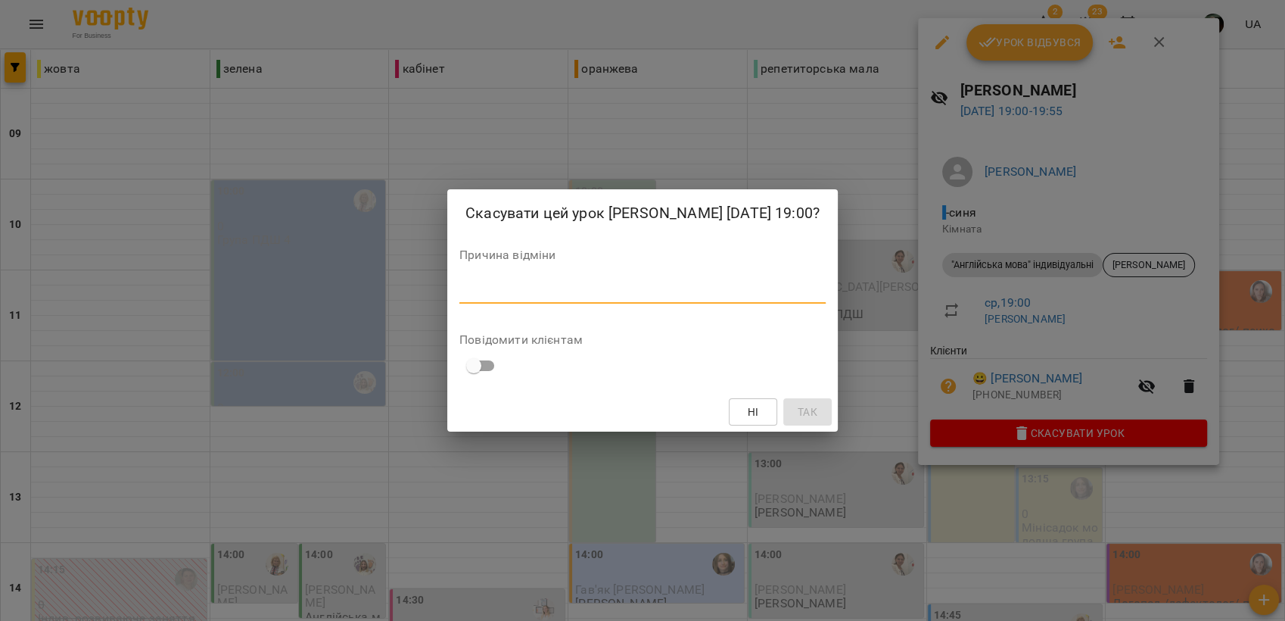
click at [466, 297] on textarea at bounding box center [642, 291] width 366 height 14
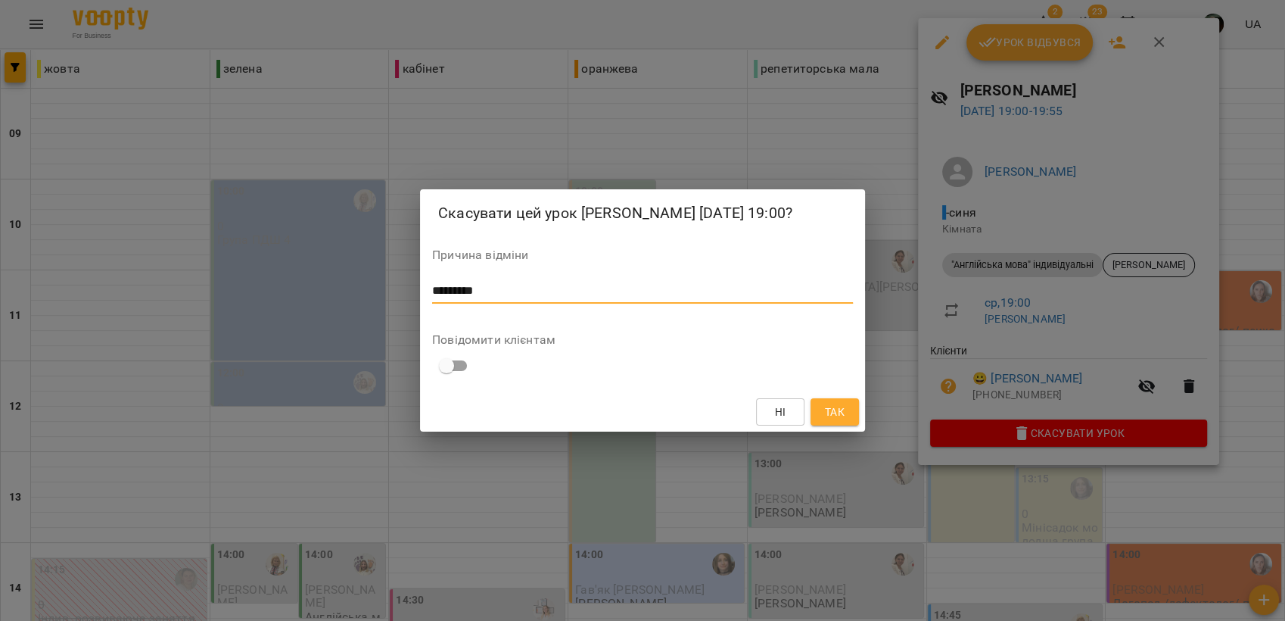
type textarea "*********"
click at [835, 409] on span "Так" at bounding box center [835, 412] width 20 height 18
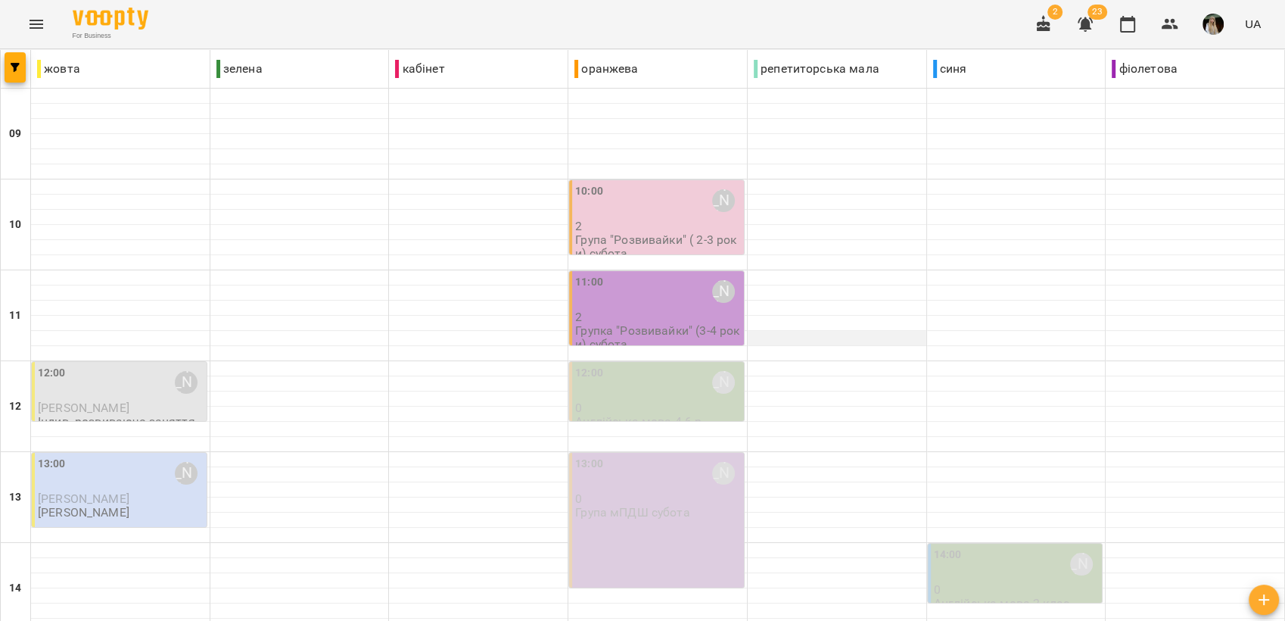
scroll to position [168, 0]
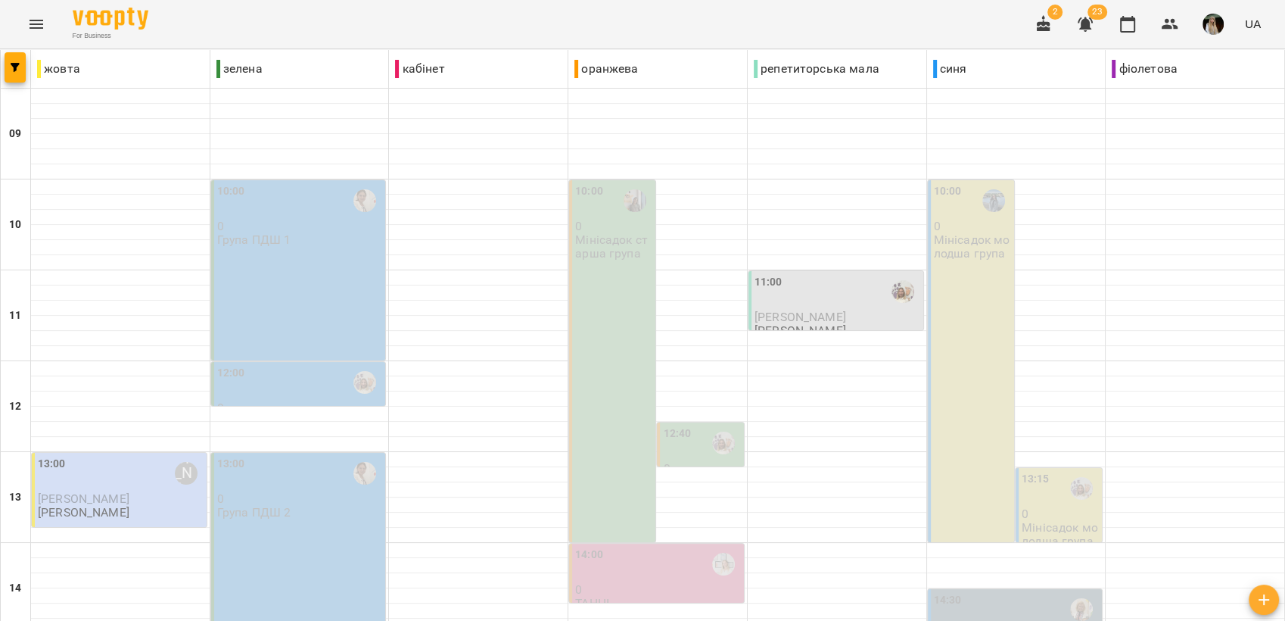
scroll to position [252, 0]
click at [104, 456] on div "13:00 Софія Паславська" at bounding box center [121, 473] width 166 height 35
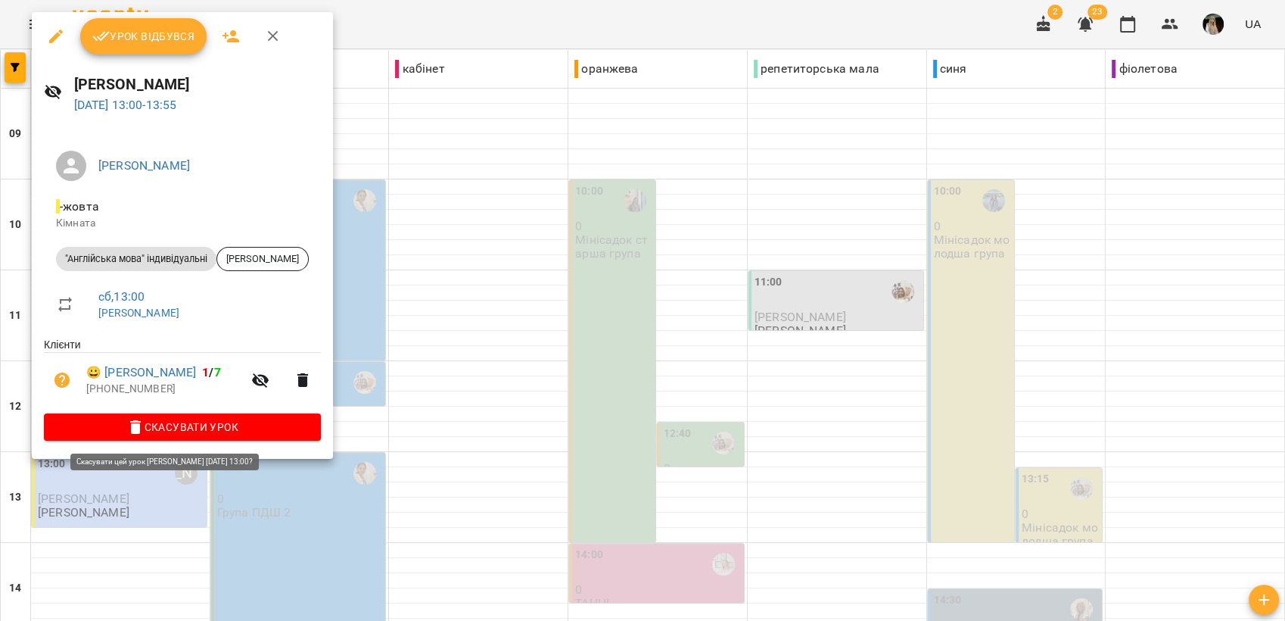
click at [240, 424] on span "Скасувати Урок" at bounding box center [182, 427] width 253 height 18
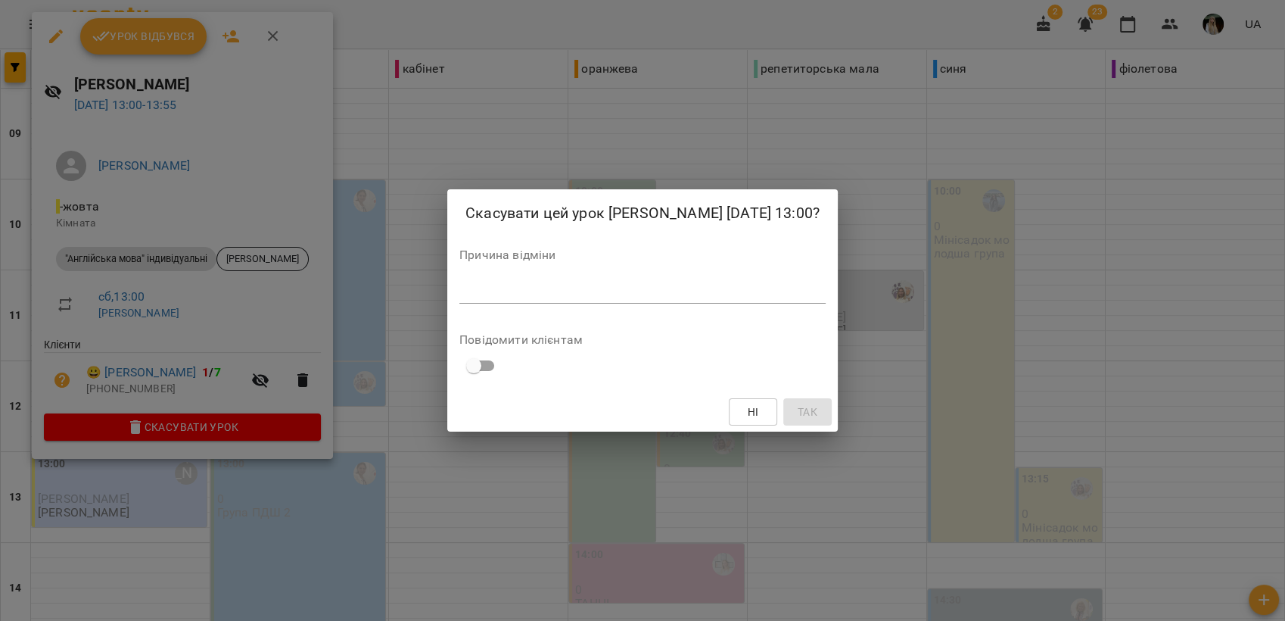
click at [569, 284] on textarea at bounding box center [642, 291] width 366 height 14
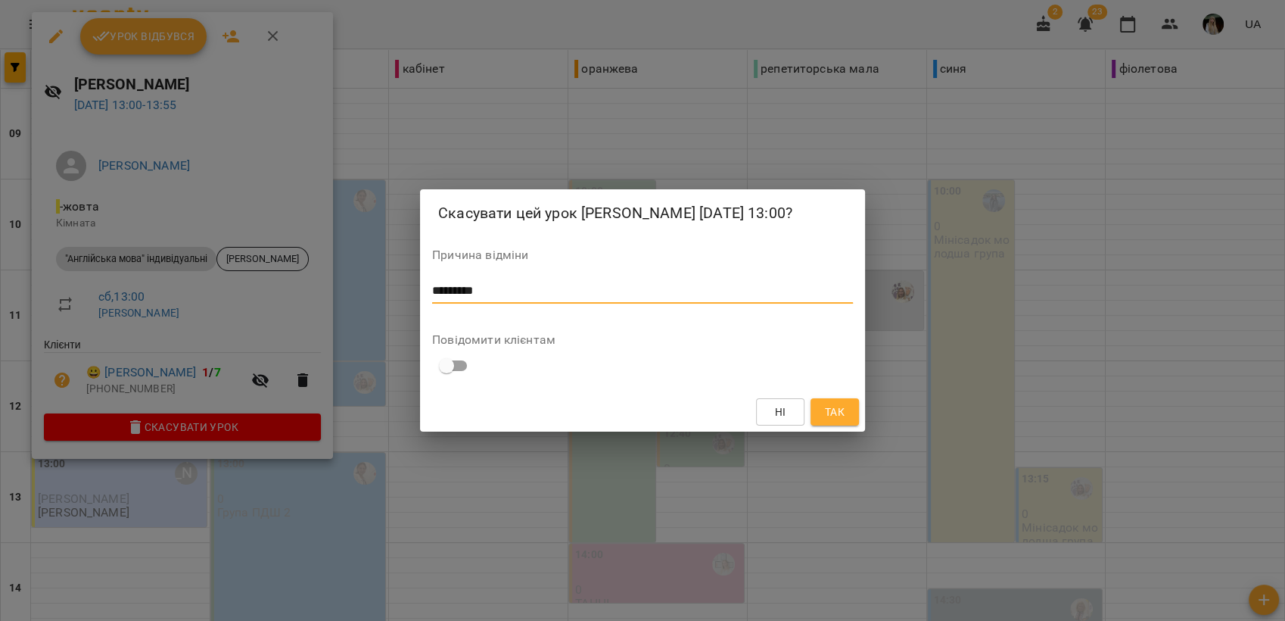
type textarea "*********"
click at [830, 411] on span "Так" at bounding box center [835, 412] width 20 height 18
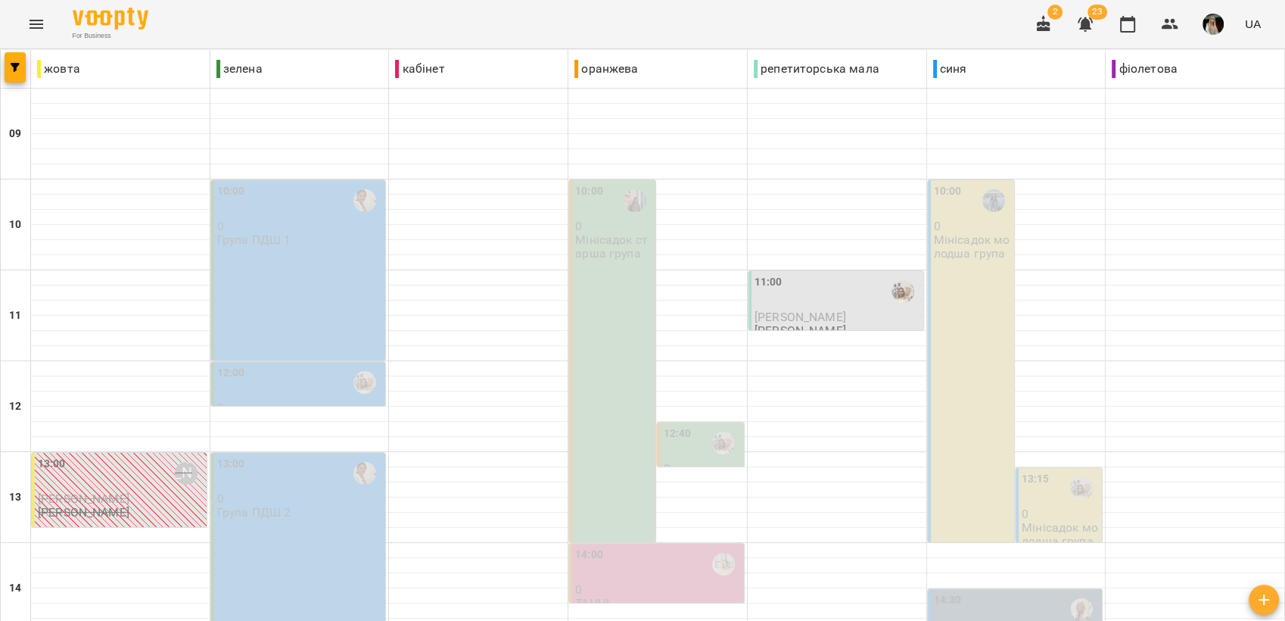
scroll to position [567, 0]
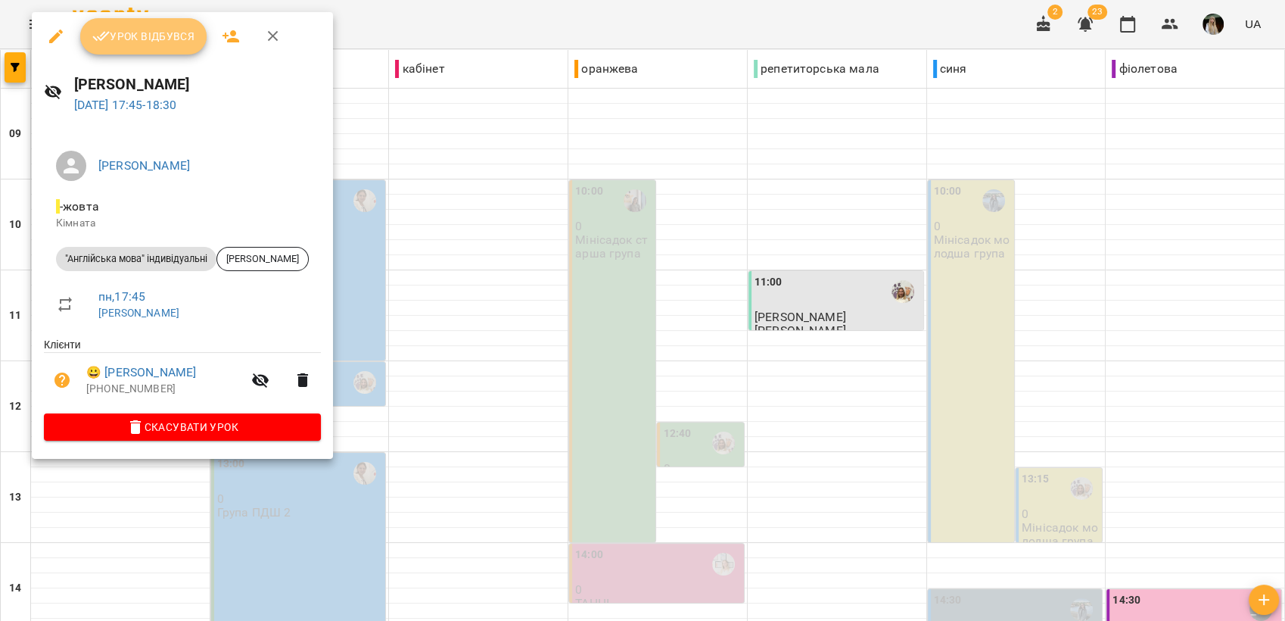
click at [150, 42] on span "Урок відбувся" at bounding box center [143, 36] width 103 height 18
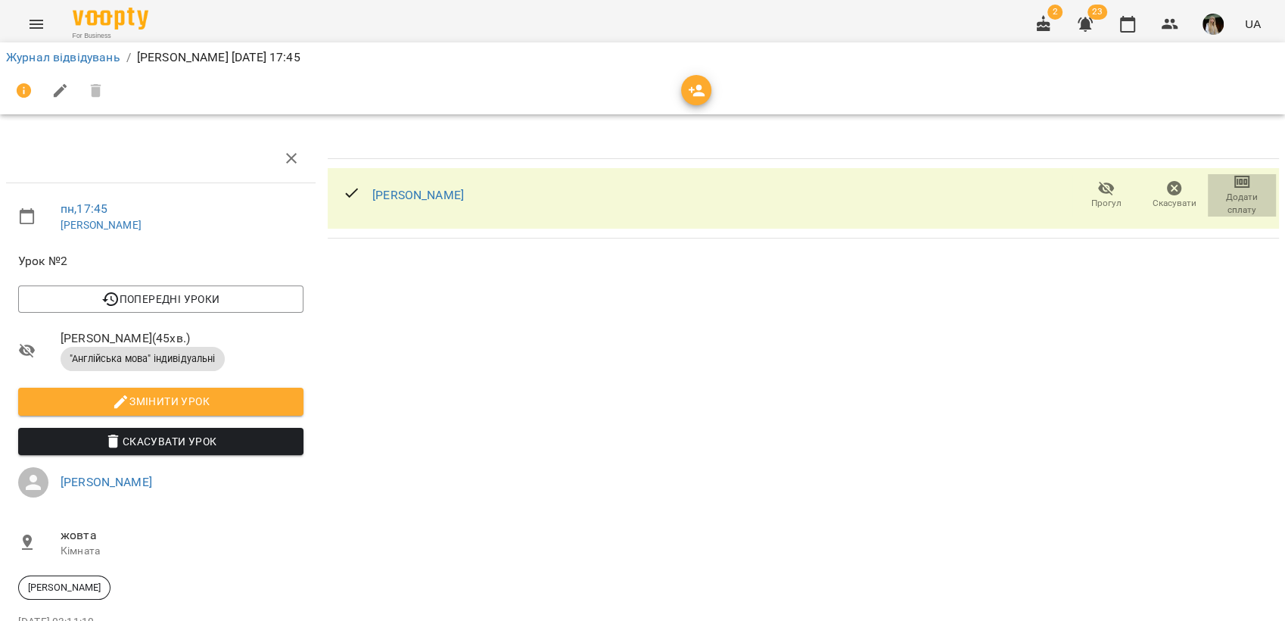
click at [1217, 192] on span "Додати сплату" at bounding box center [1242, 204] width 50 height 26
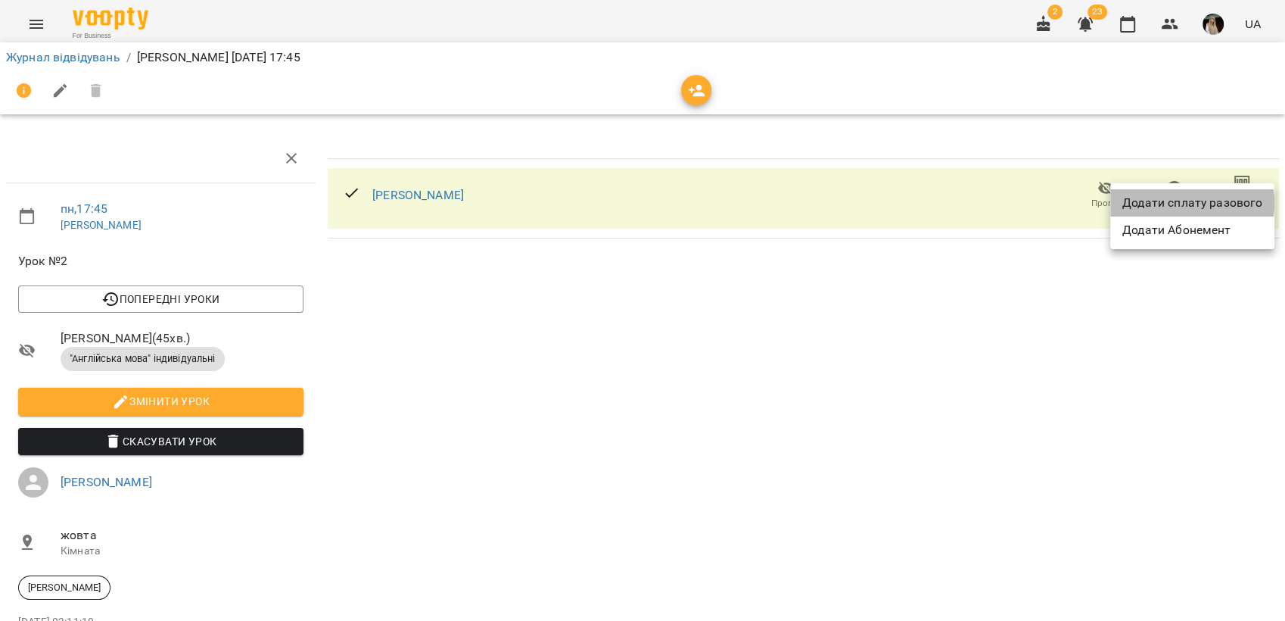
click at [1167, 203] on li "Додати сплату разового" at bounding box center [1192, 202] width 164 height 27
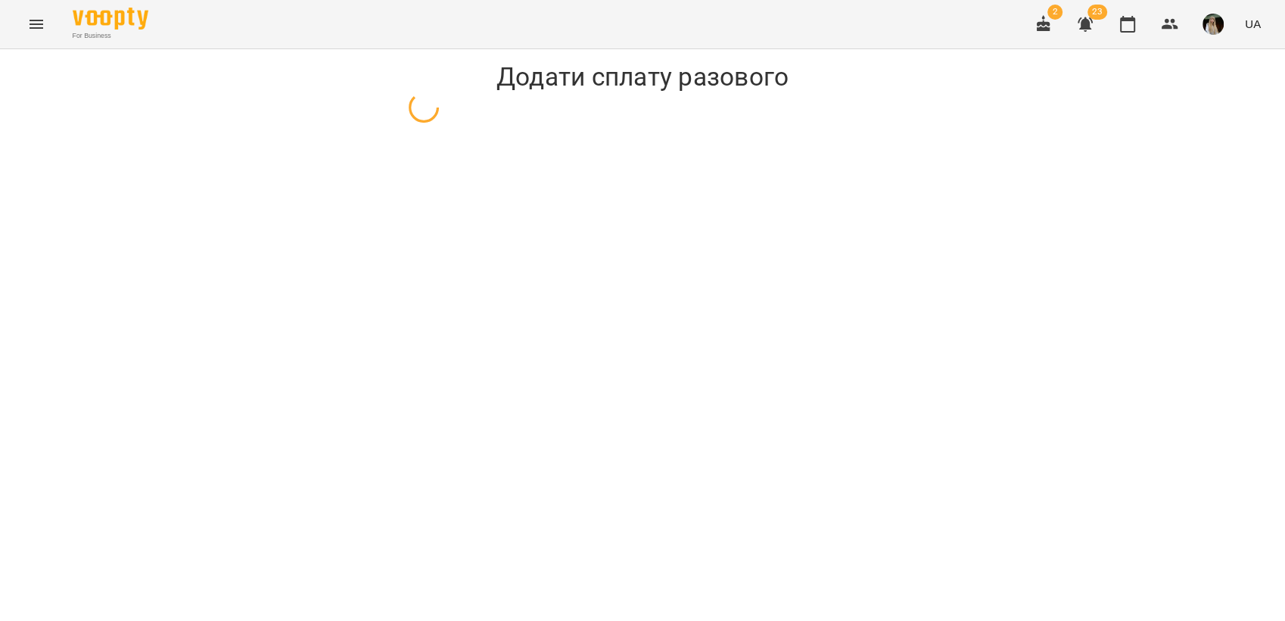
select select "**********"
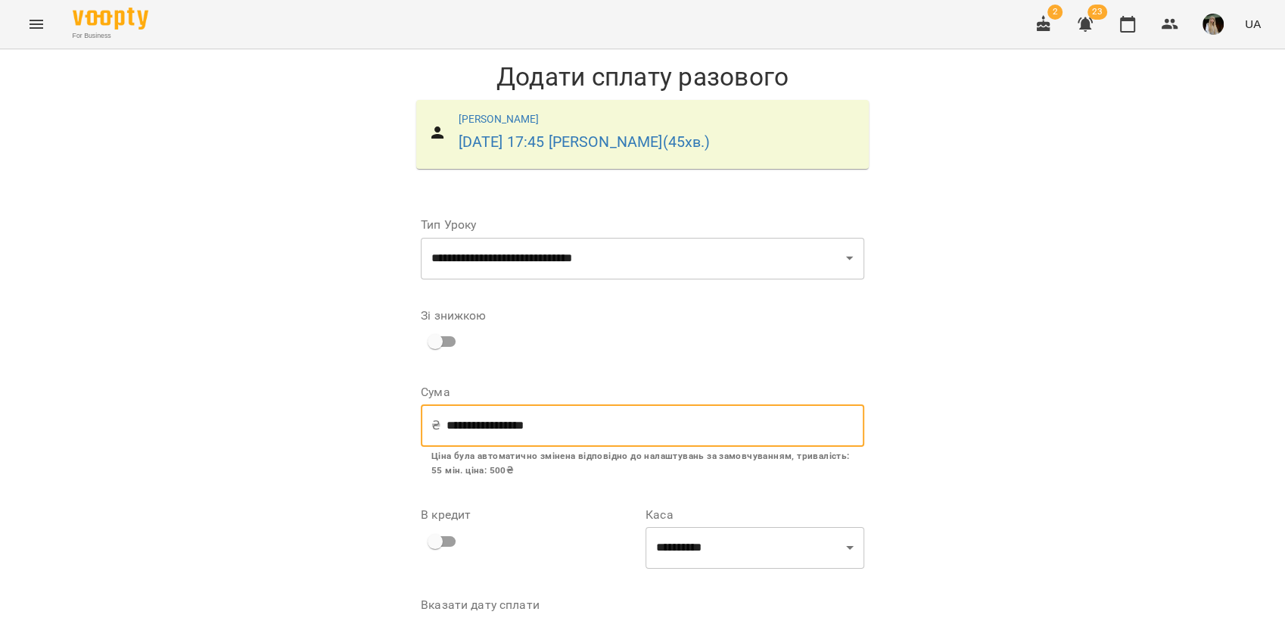
drag, startPoint x: 569, startPoint y: 421, endPoint x: 11, endPoint y: 519, distance: 567.1
click at [11, 519] on div "**********" at bounding box center [642, 384] width 1285 height 670
type input "***"
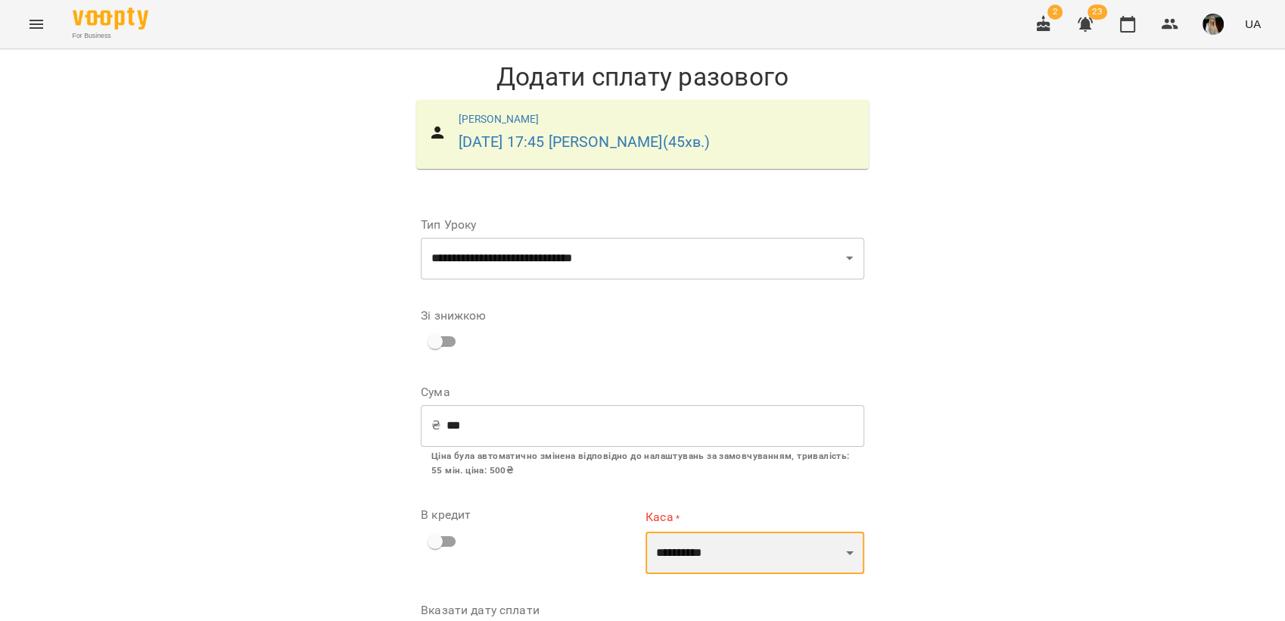
click at [844, 531] on select "**********" at bounding box center [754, 552] width 219 height 42
select select "********"
click at [645, 531] on select "**********" at bounding box center [754, 552] width 219 height 42
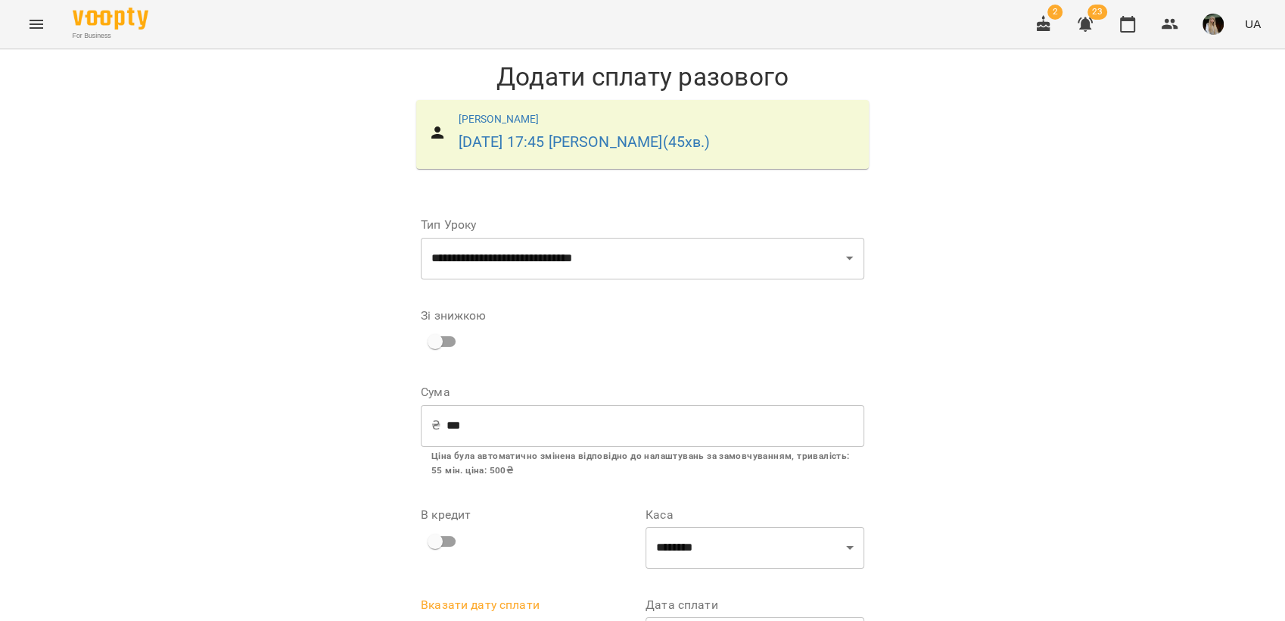
scroll to position [111, 0]
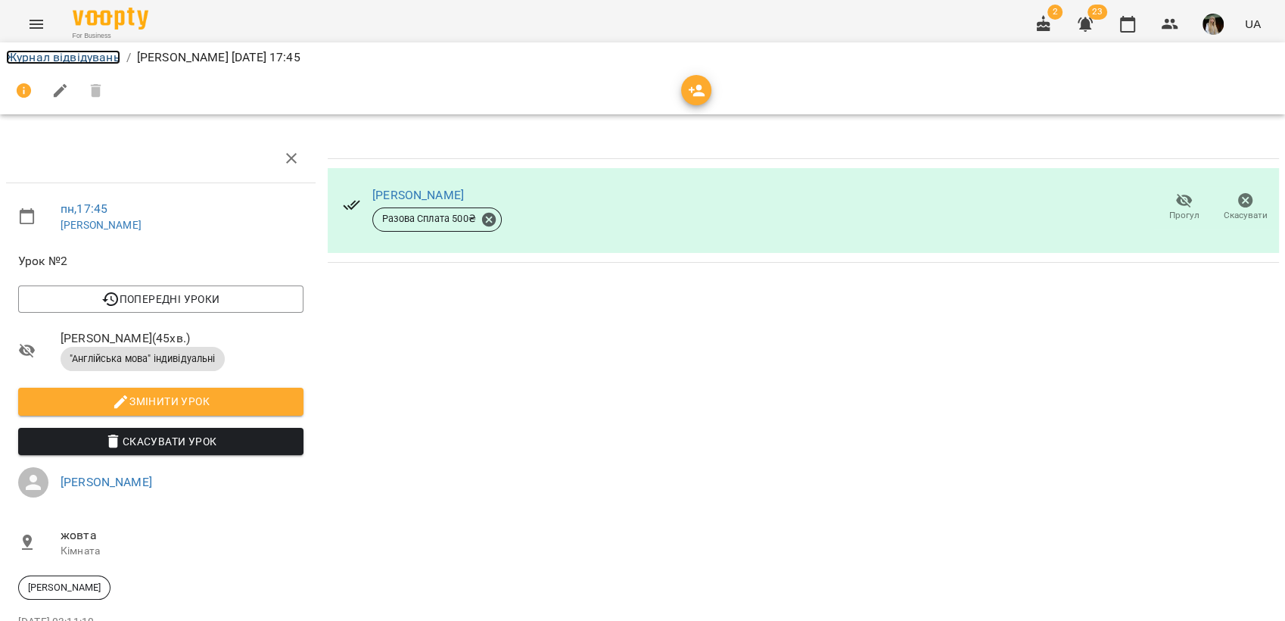
click at [51, 54] on link "Журнал відвідувань" at bounding box center [63, 57] width 114 height 14
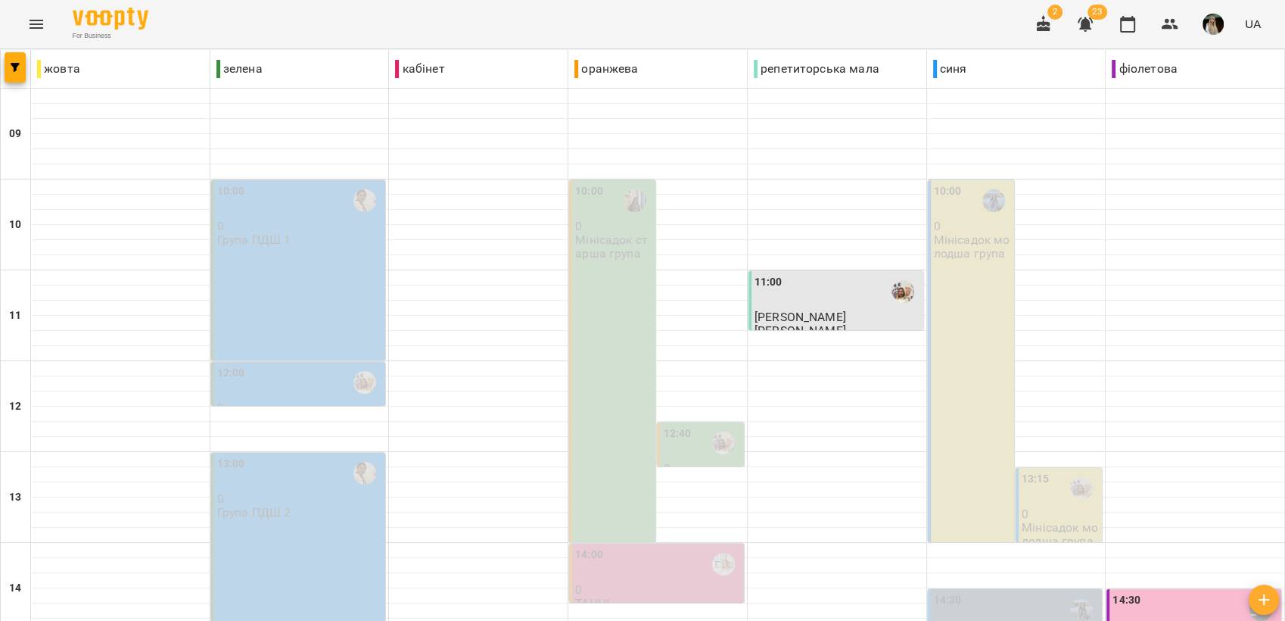
scroll to position [567, 0]
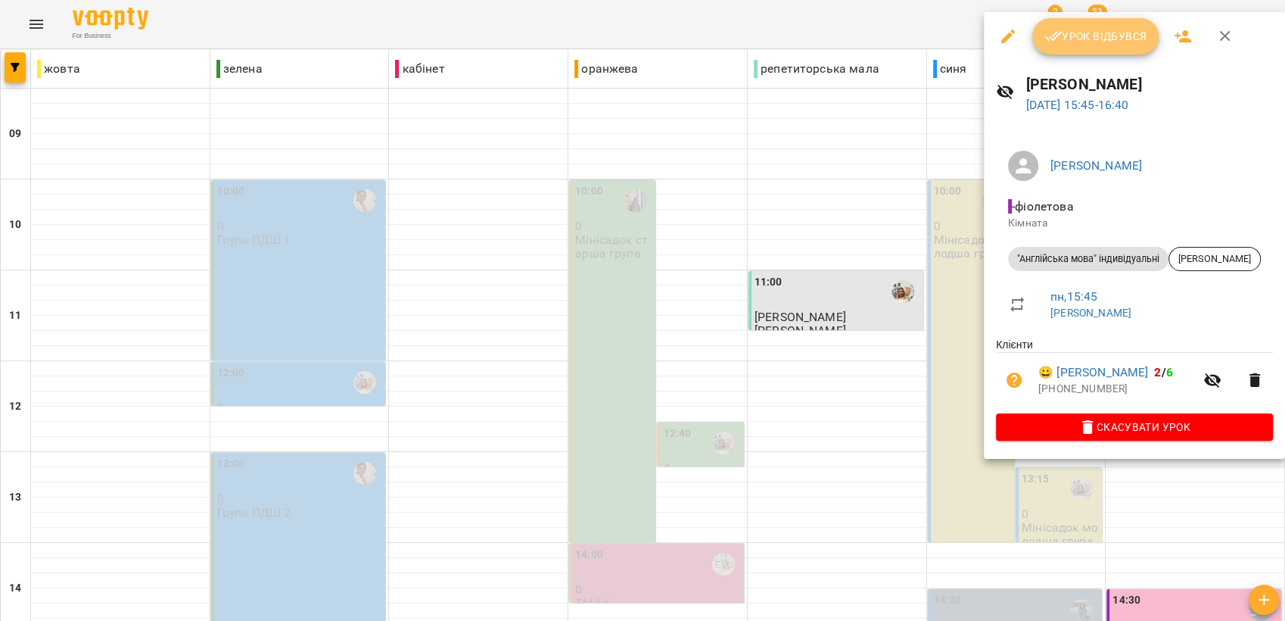
click at [1097, 35] on span "Урок відбувся" at bounding box center [1095, 36] width 103 height 18
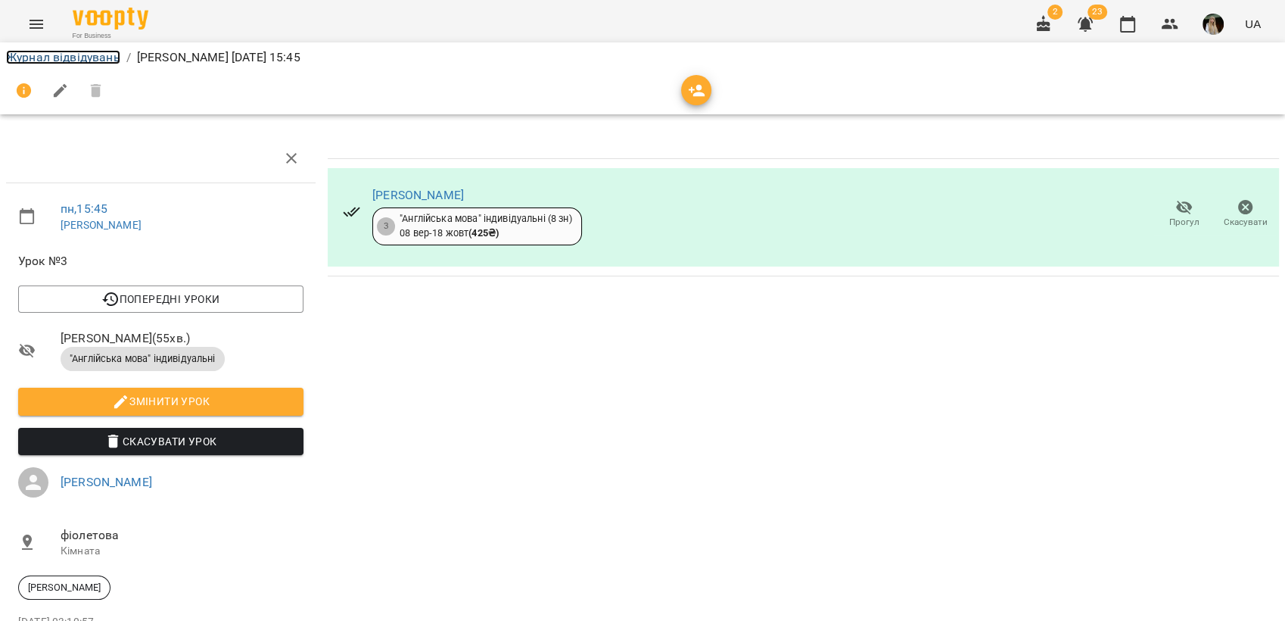
click at [42, 51] on link "Журнал відвідувань" at bounding box center [63, 57] width 114 height 14
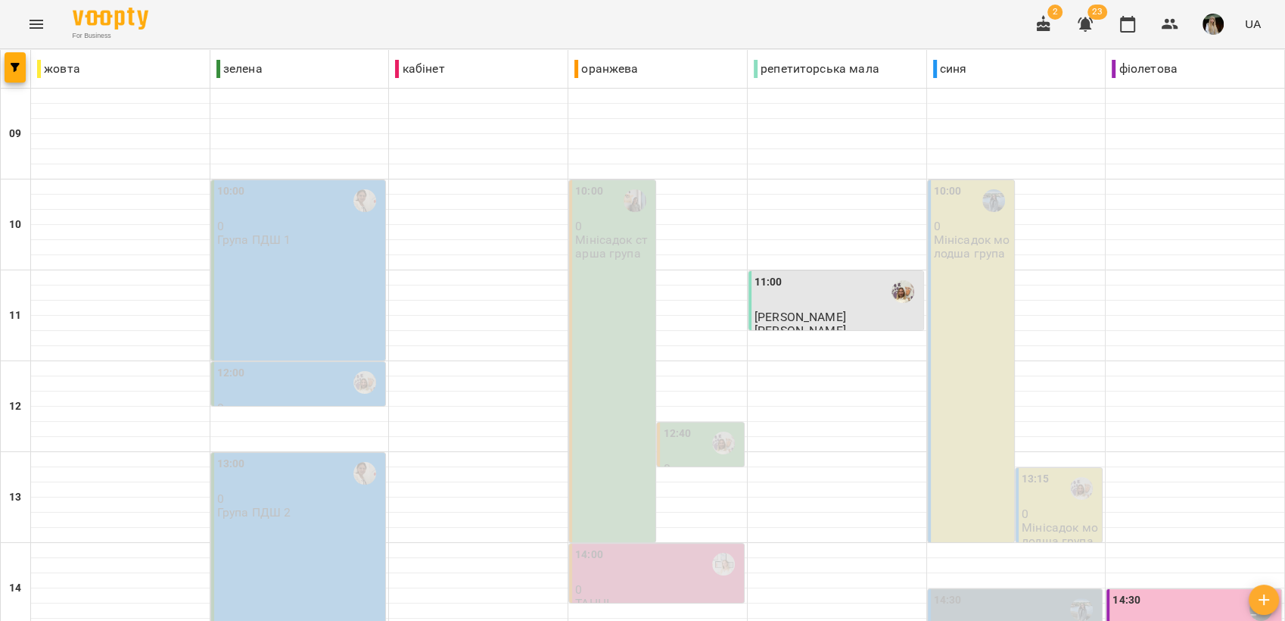
scroll to position [567, 0]
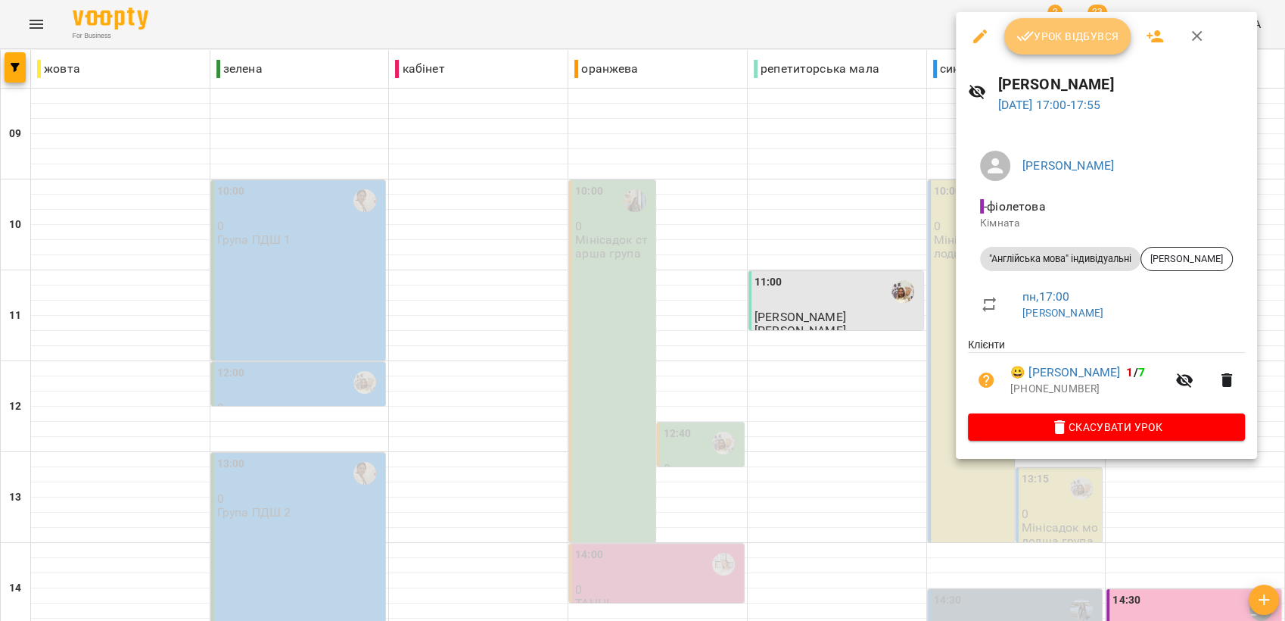
click at [1044, 39] on span "Урок відбувся" at bounding box center [1067, 36] width 103 height 18
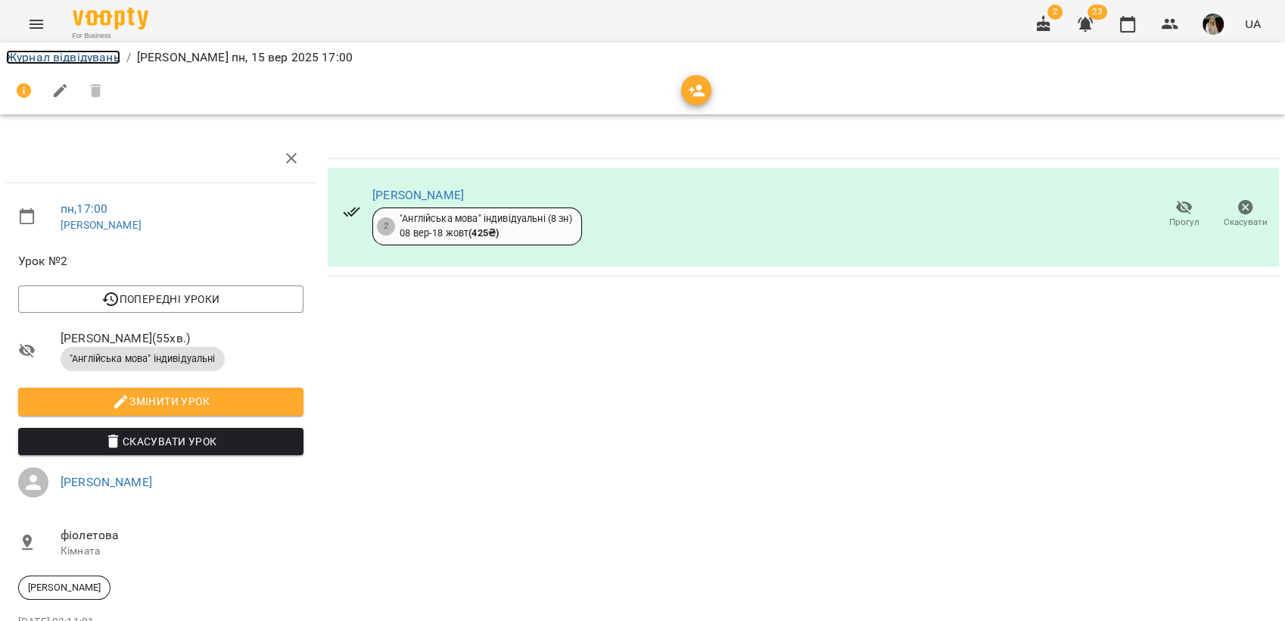
click at [66, 51] on link "Журнал відвідувань" at bounding box center [63, 57] width 114 height 14
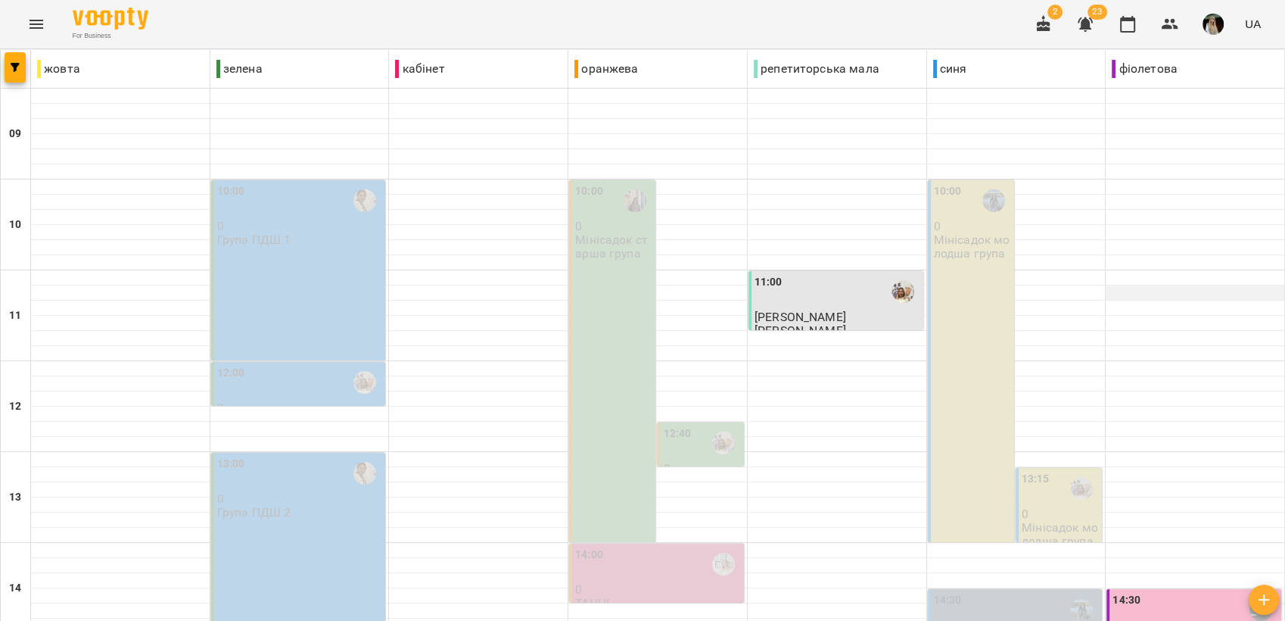
scroll to position [567, 0]
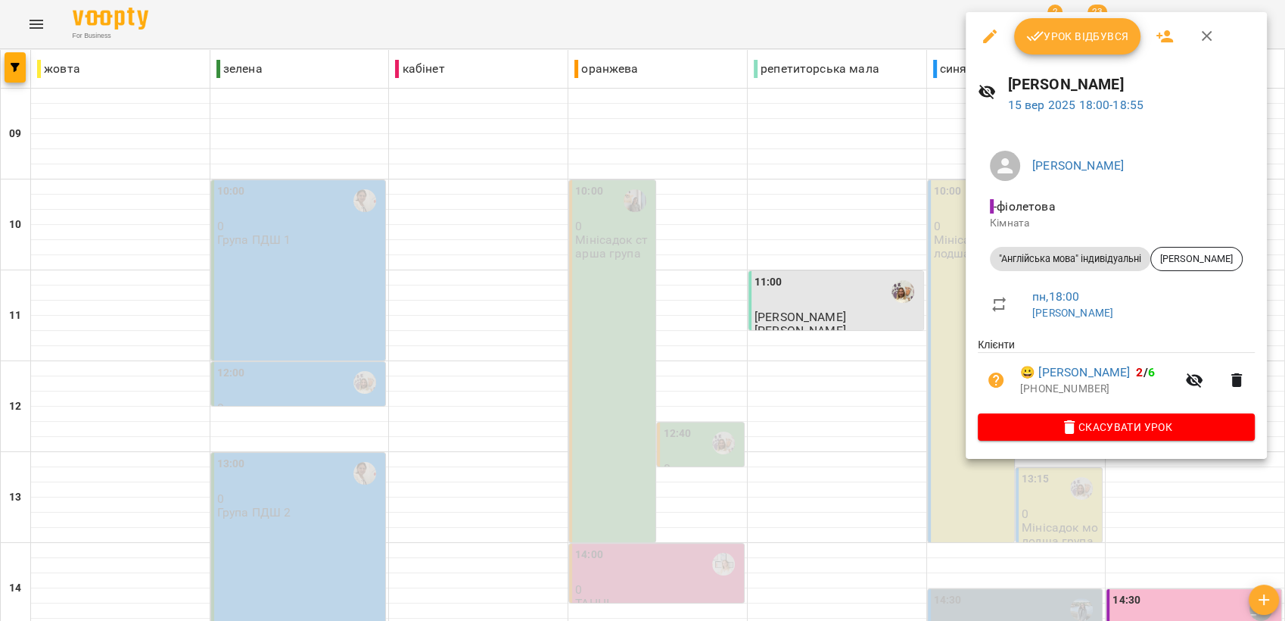
click at [1084, 33] on span "Урок відбувся" at bounding box center [1077, 36] width 103 height 18
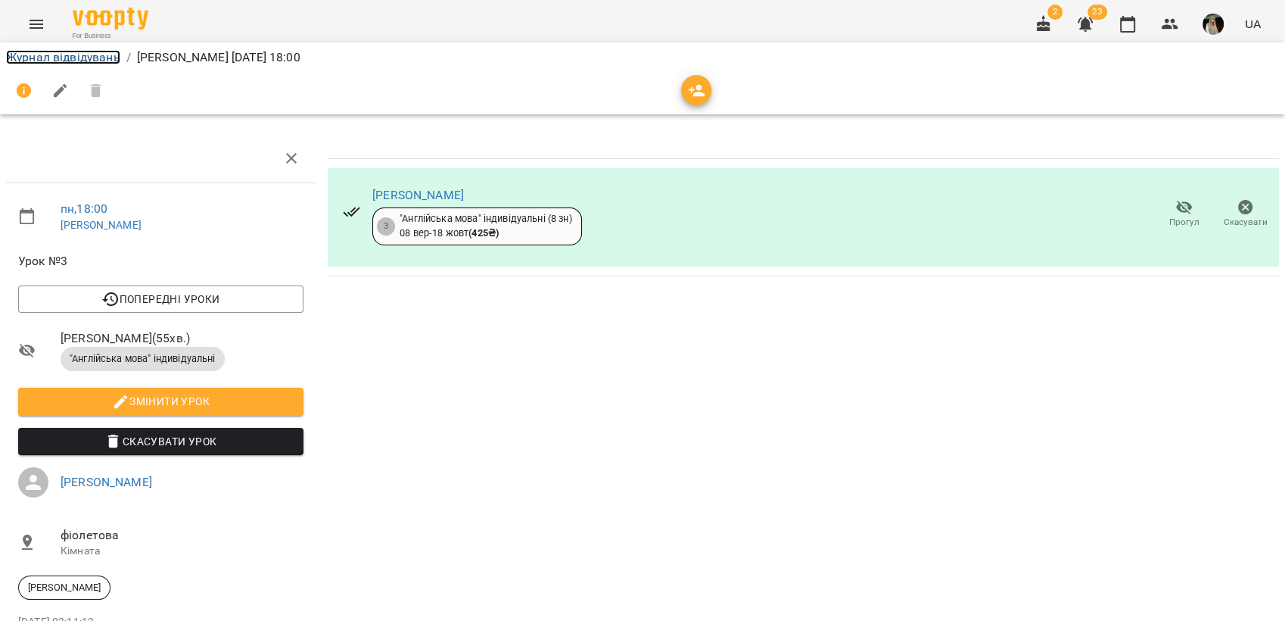
click at [83, 51] on link "Журнал відвідувань" at bounding box center [63, 57] width 114 height 14
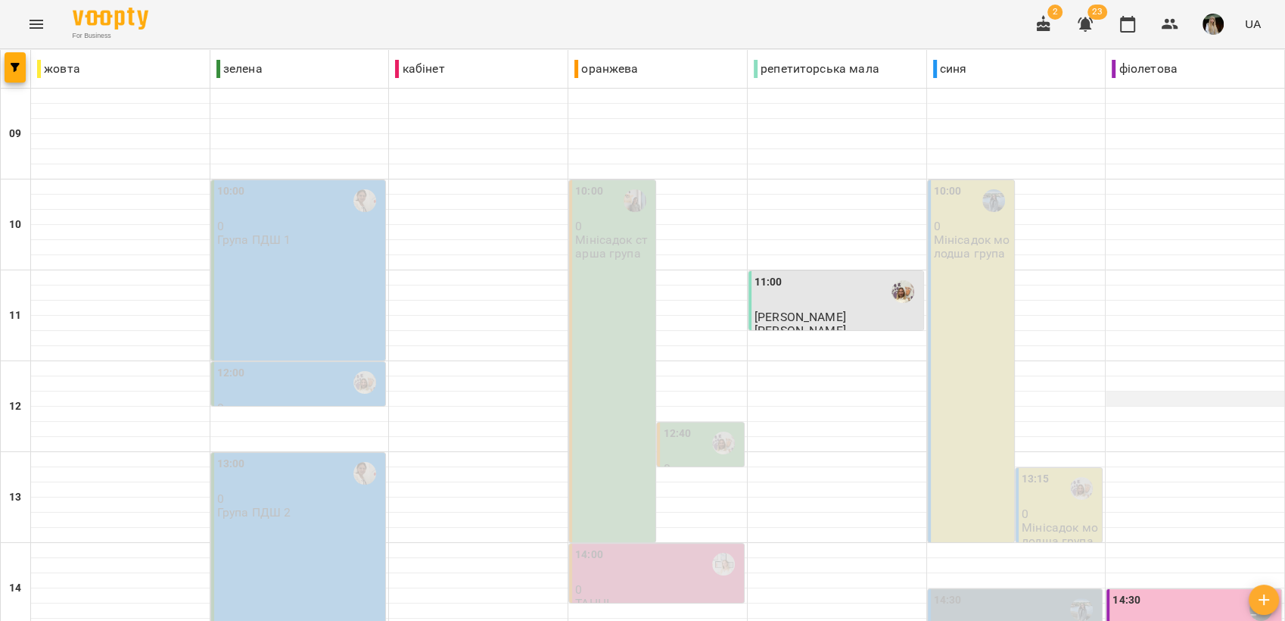
scroll to position [567, 0]
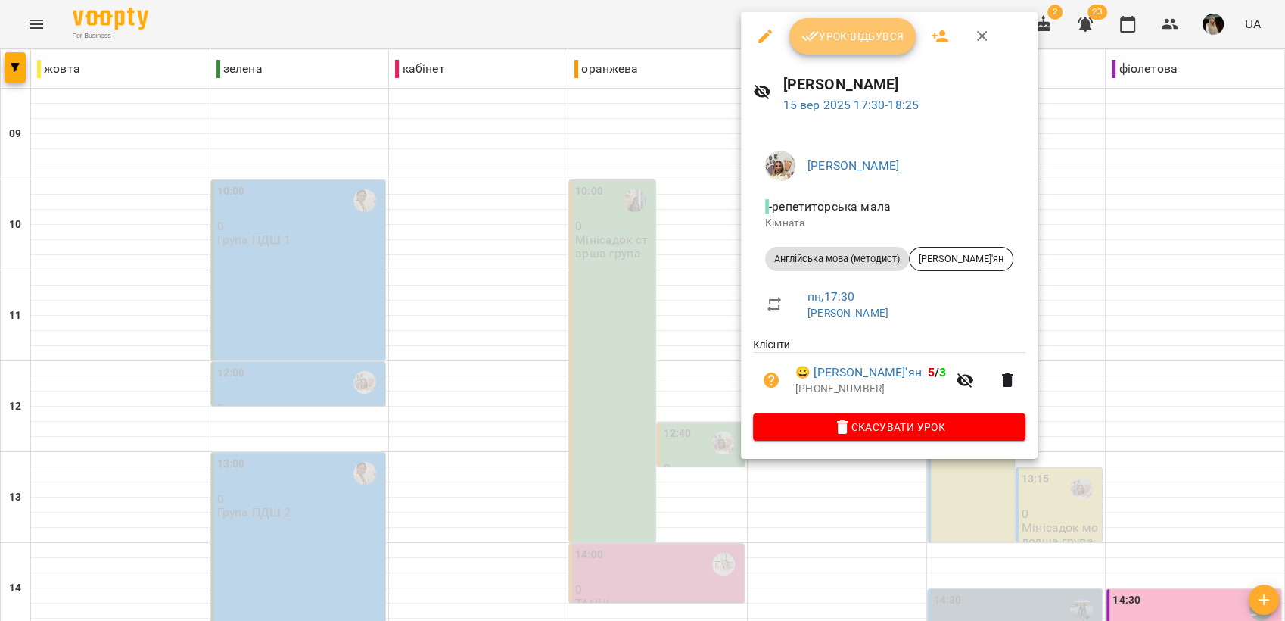
click at [825, 41] on span "Урок відбувся" at bounding box center [852, 36] width 103 height 18
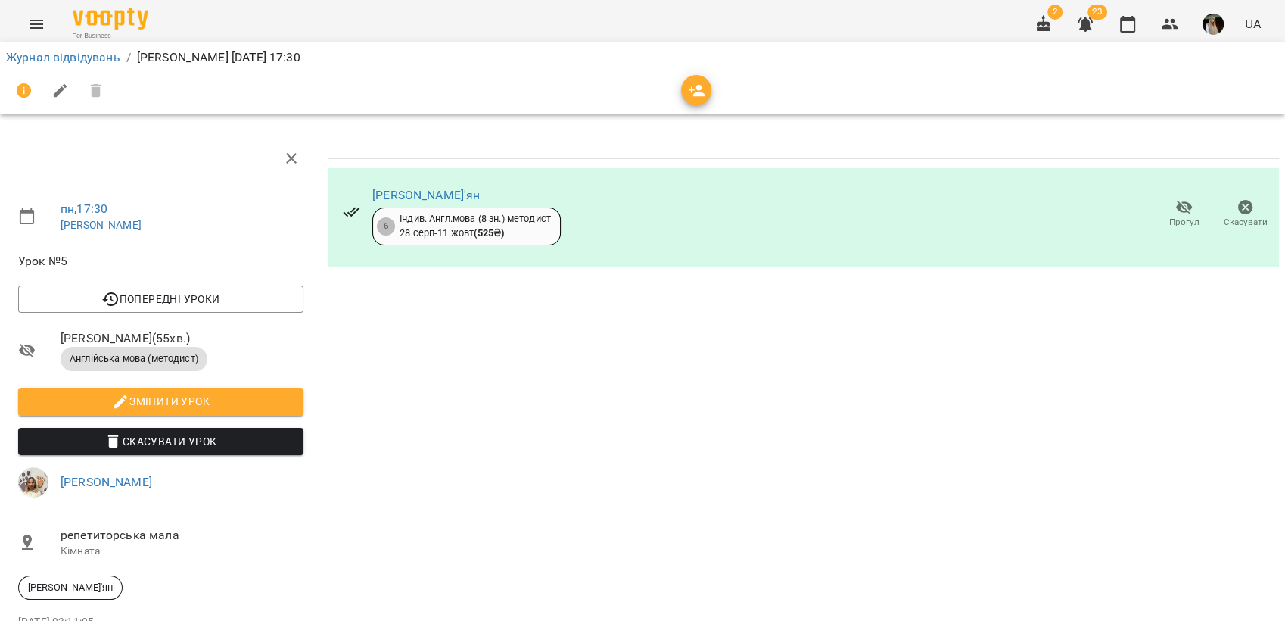
click at [80, 64] on li "Журнал відвідувань" at bounding box center [63, 57] width 114 height 18
click at [100, 59] on link "Журнал відвідувань" at bounding box center [63, 57] width 114 height 14
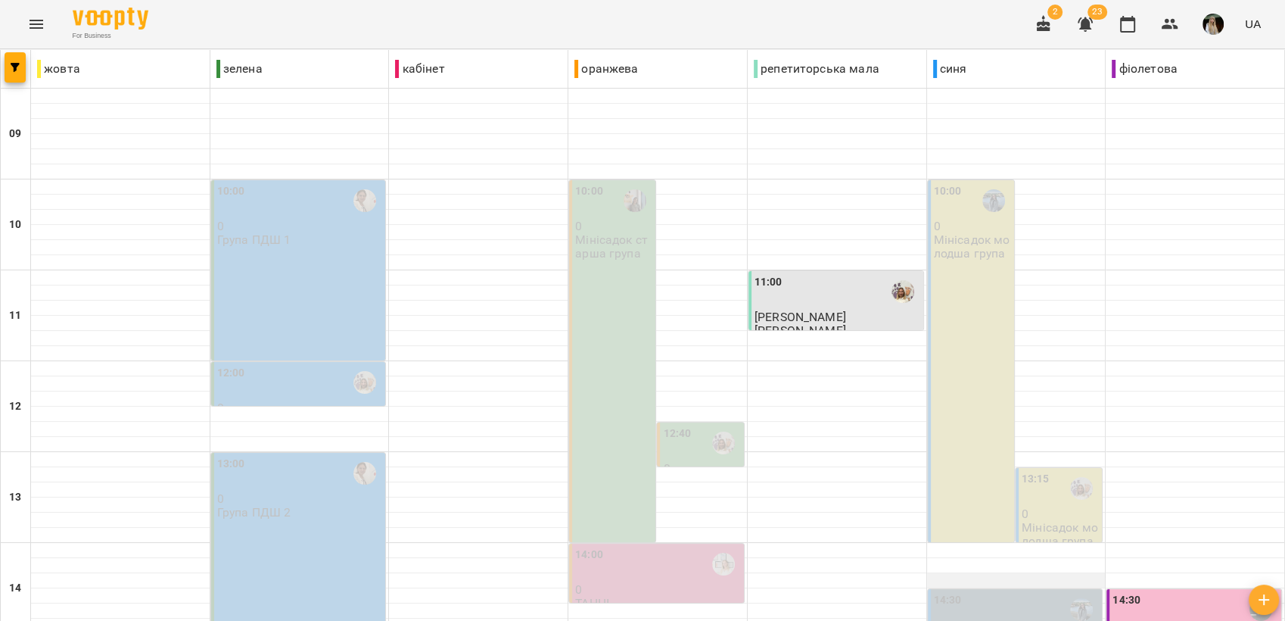
scroll to position [567, 0]
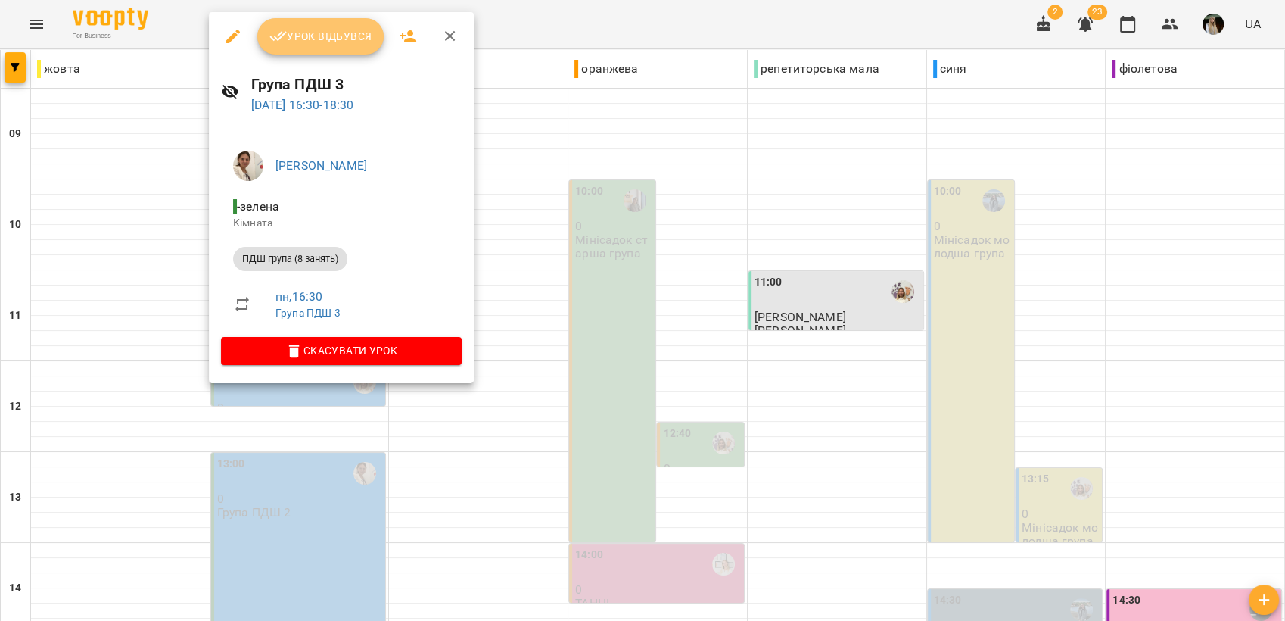
click at [300, 30] on span "Урок відбувся" at bounding box center [320, 36] width 103 height 18
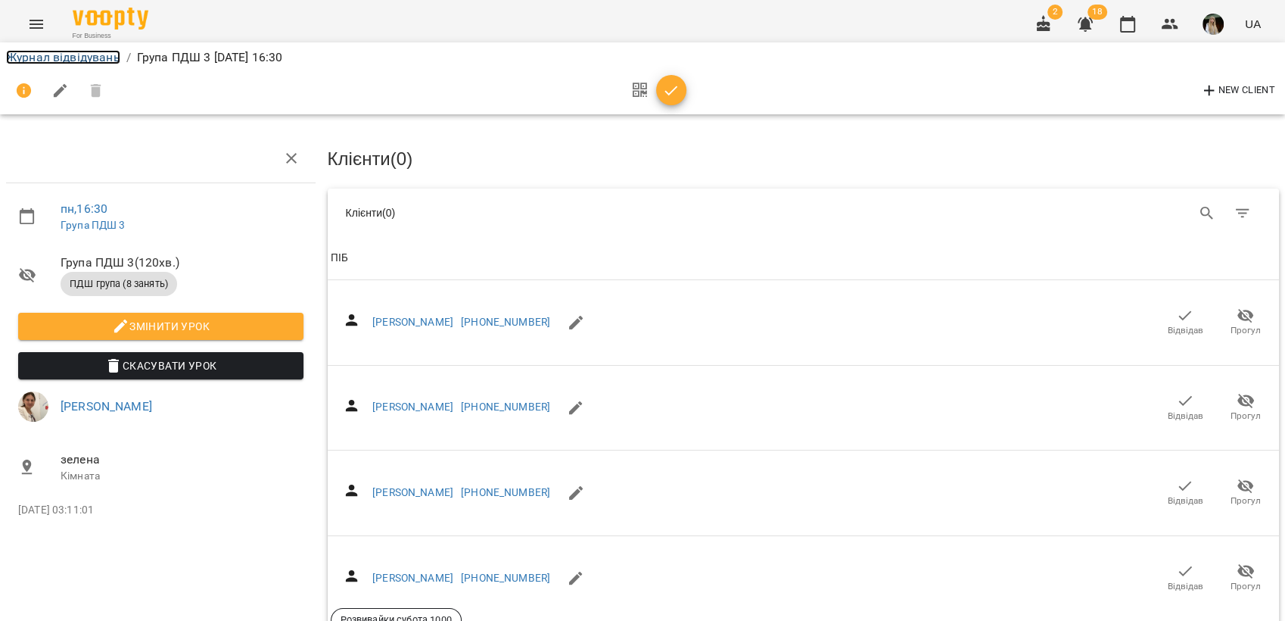
drag, startPoint x: 51, startPoint y: 50, endPoint x: 63, endPoint y: 64, distance: 18.3
click at [52, 50] on link "Журнал відвідувань" at bounding box center [63, 57] width 114 height 14
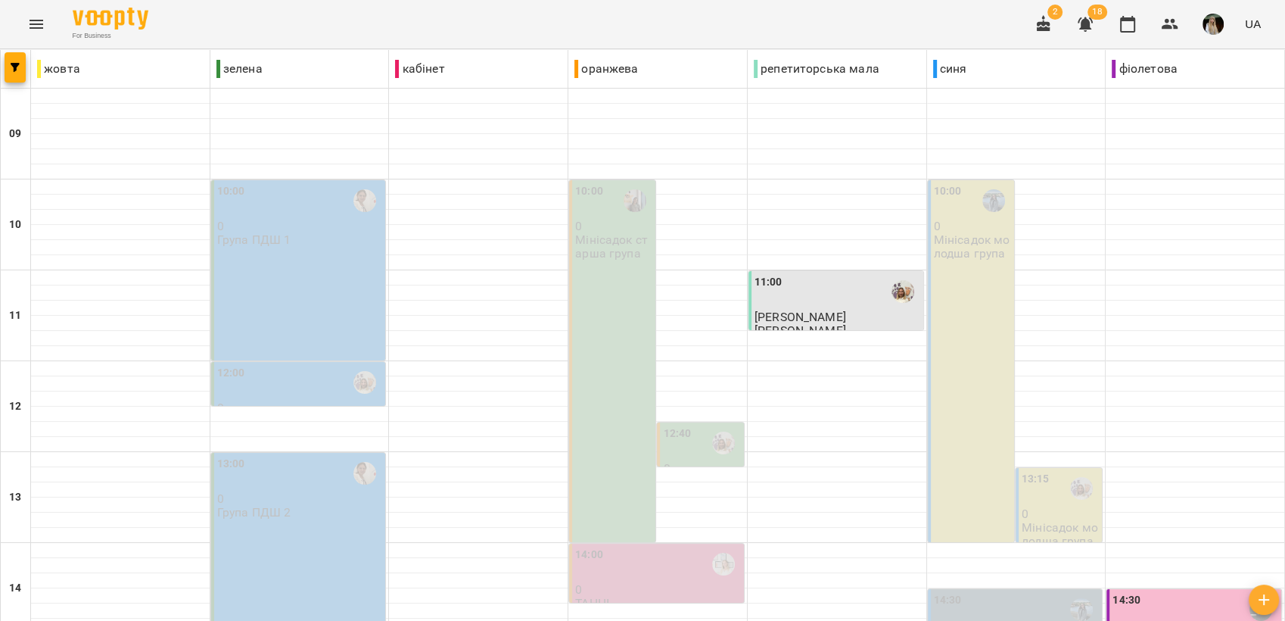
scroll to position [567, 0]
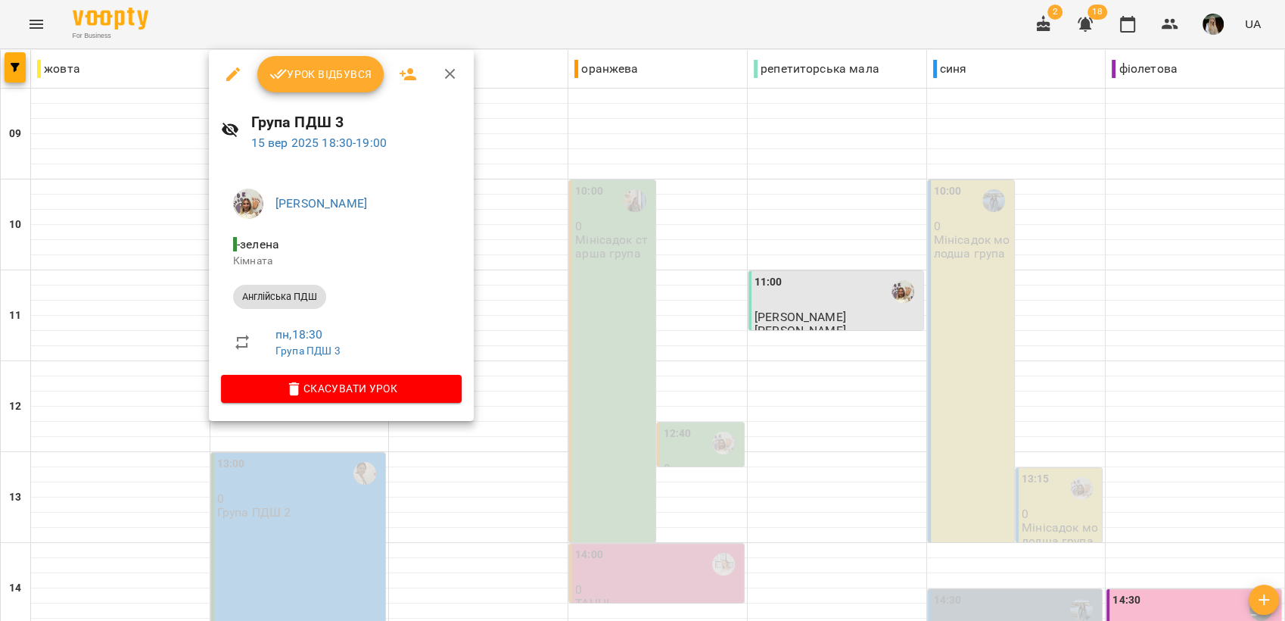
click at [328, 68] on span "Урок відбувся" at bounding box center [320, 74] width 103 height 18
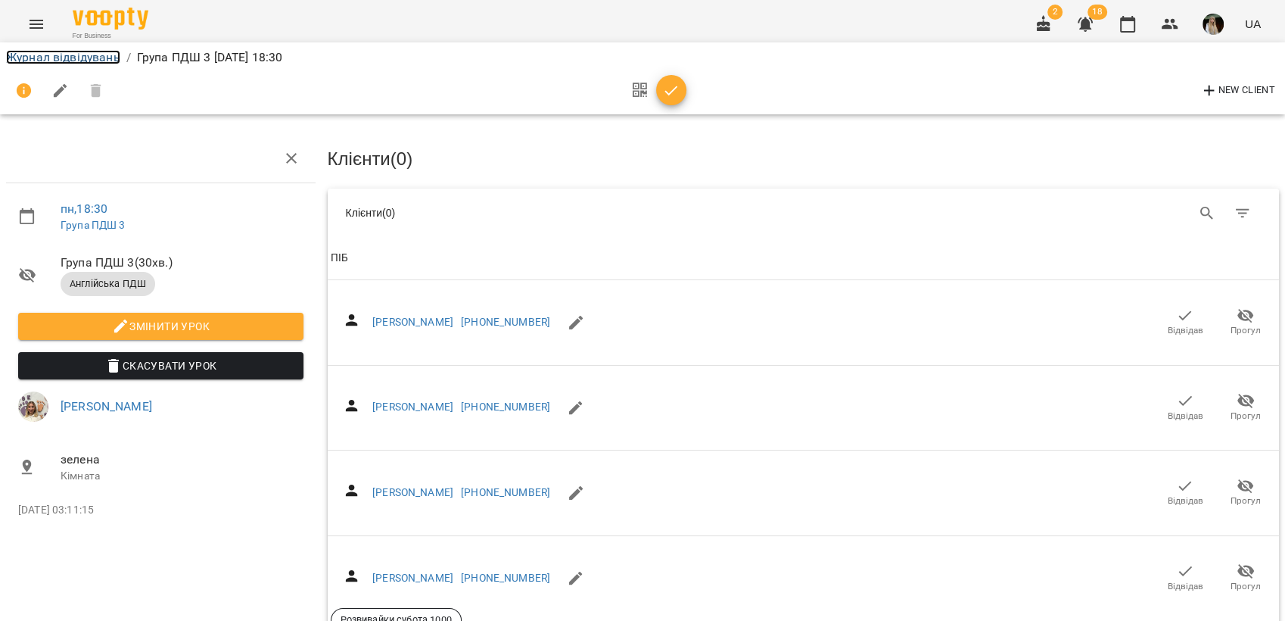
click at [82, 55] on link "Журнал відвідувань" at bounding box center [63, 57] width 114 height 14
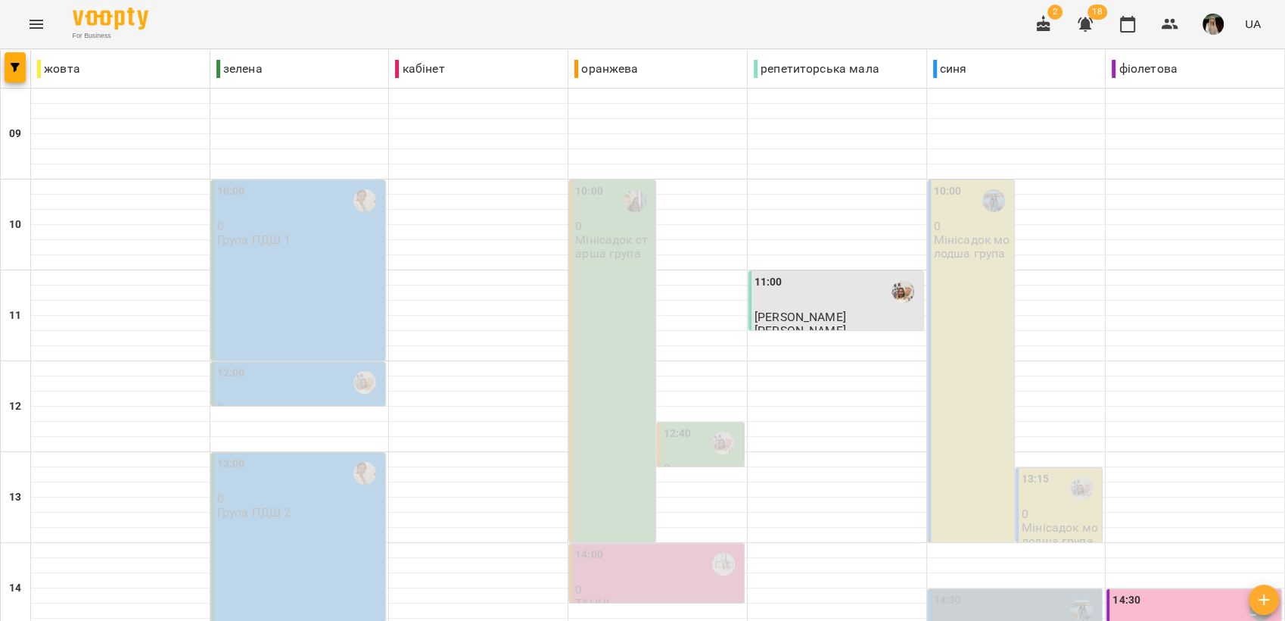
scroll to position [567, 0]
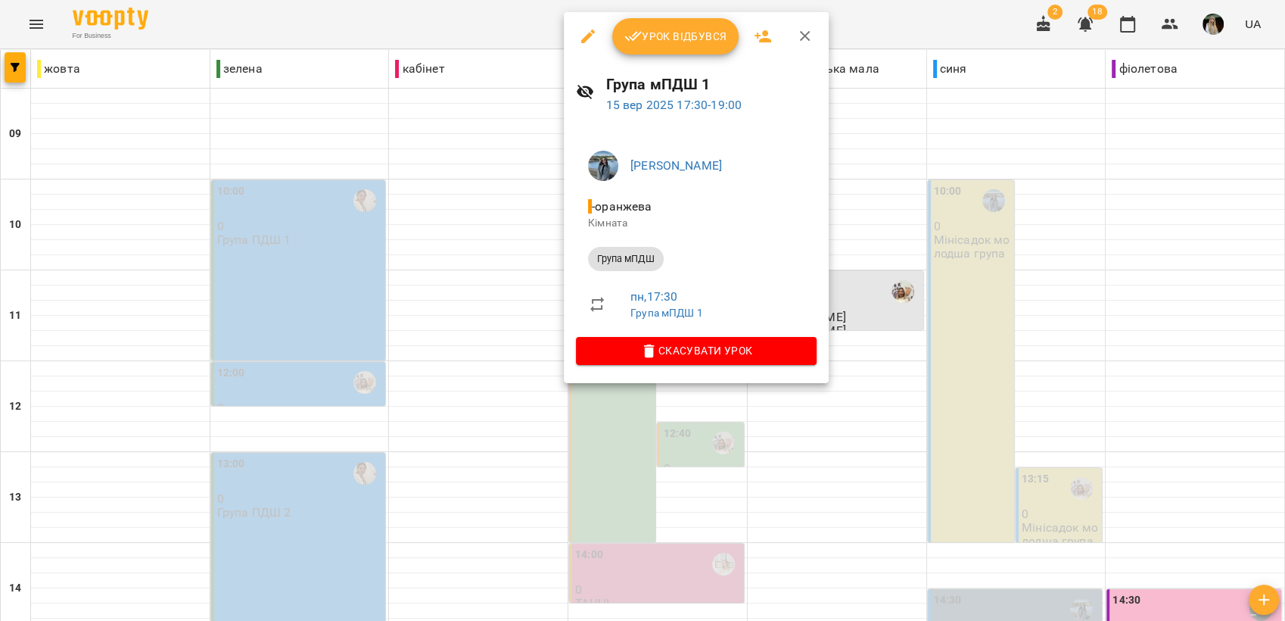
click at [650, 43] on span "Урок відбувся" at bounding box center [675, 36] width 103 height 18
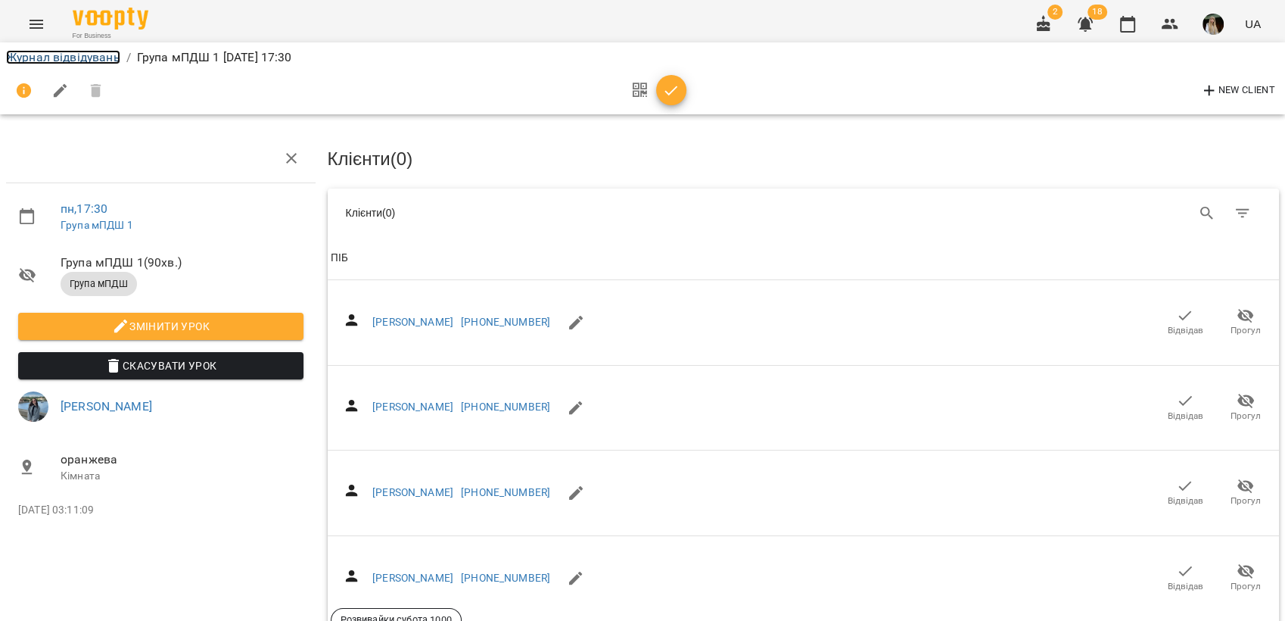
click at [73, 57] on link "Журнал відвідувань" at bounding box center [63, 57] width 114 height 14
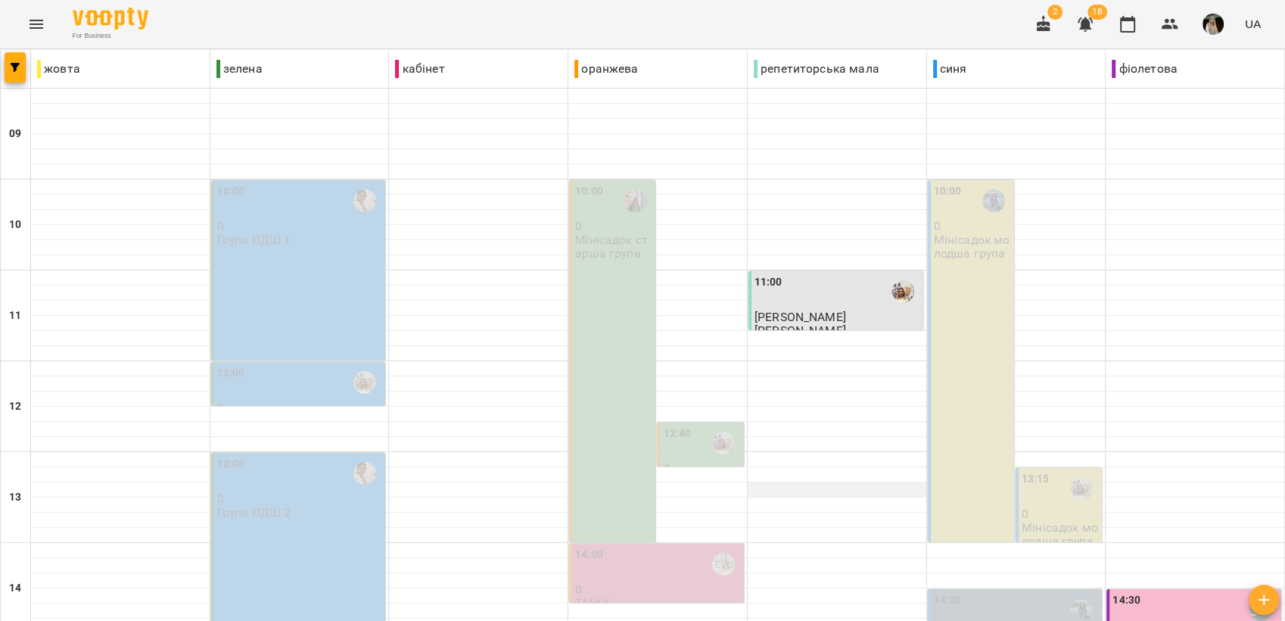
scroll to position [567, 0]
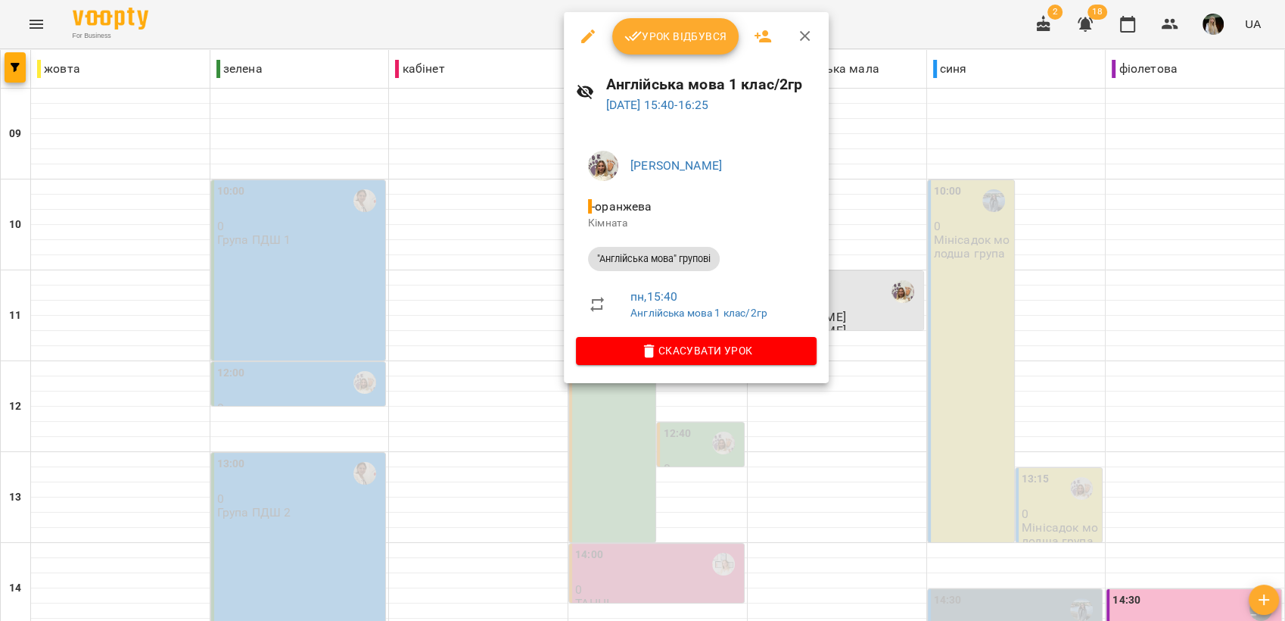
drag, startPoint x: 672, startPoint y: 30, endPoint x: 538, endPoint y: 67, distance: 139.2
click at [672, 31] on span "Урок відбувся" at bounding box center [675, 36] width 103 height 18
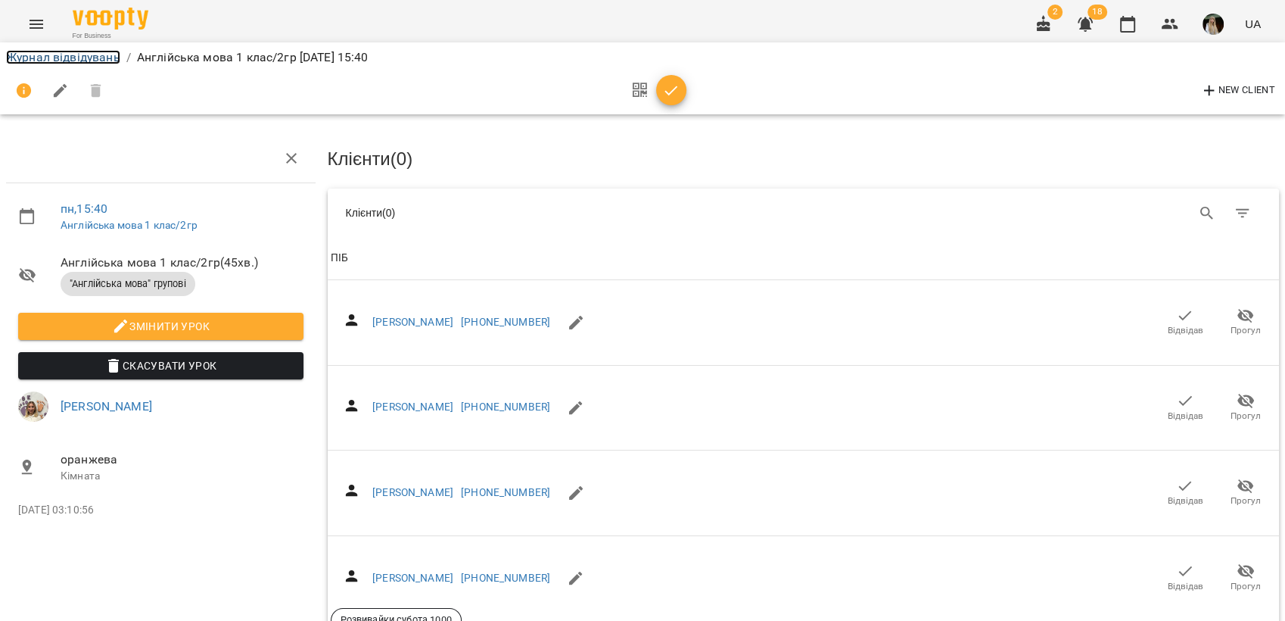
drag, startPoint x: 56, startPoint y: 51, endPoint x: 118, endPoint y: 62, distance: 62.9
click at [55, 51] on link "Журнал відвідувань" at bounding box center [63, 57] width 114 height 14
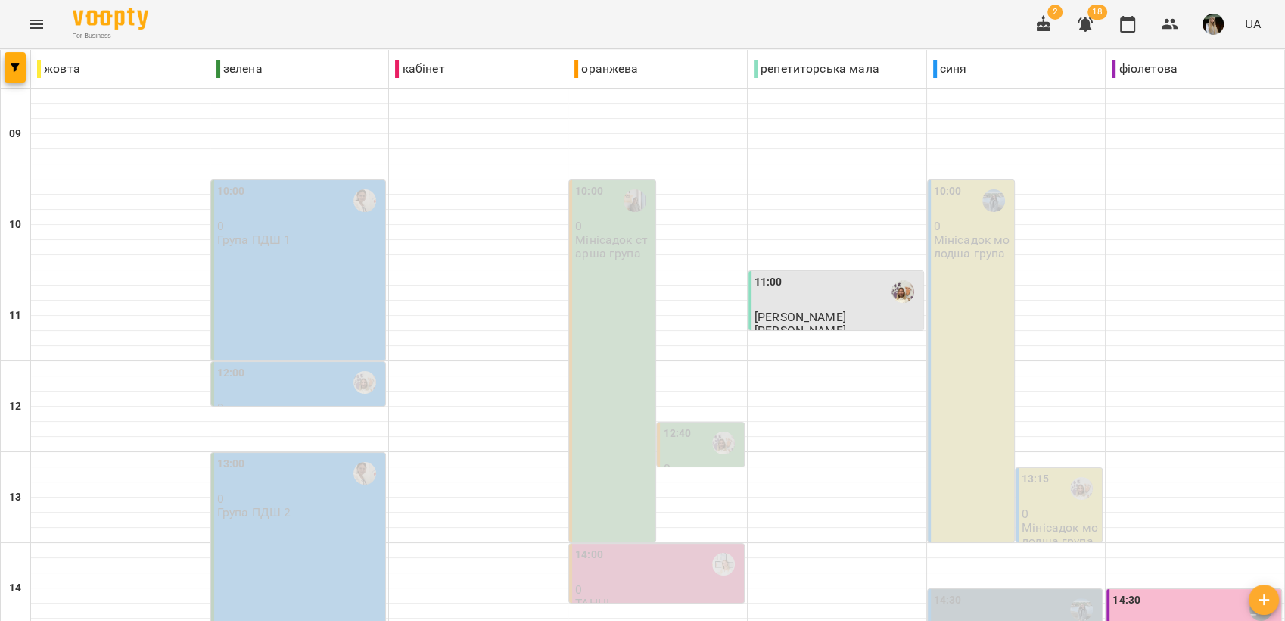
scroll to position [252, 0]
click at [596, 216] on div "10:00 0 Мінісадок старша група" at bounding box center [612, 361] width 86 height 362
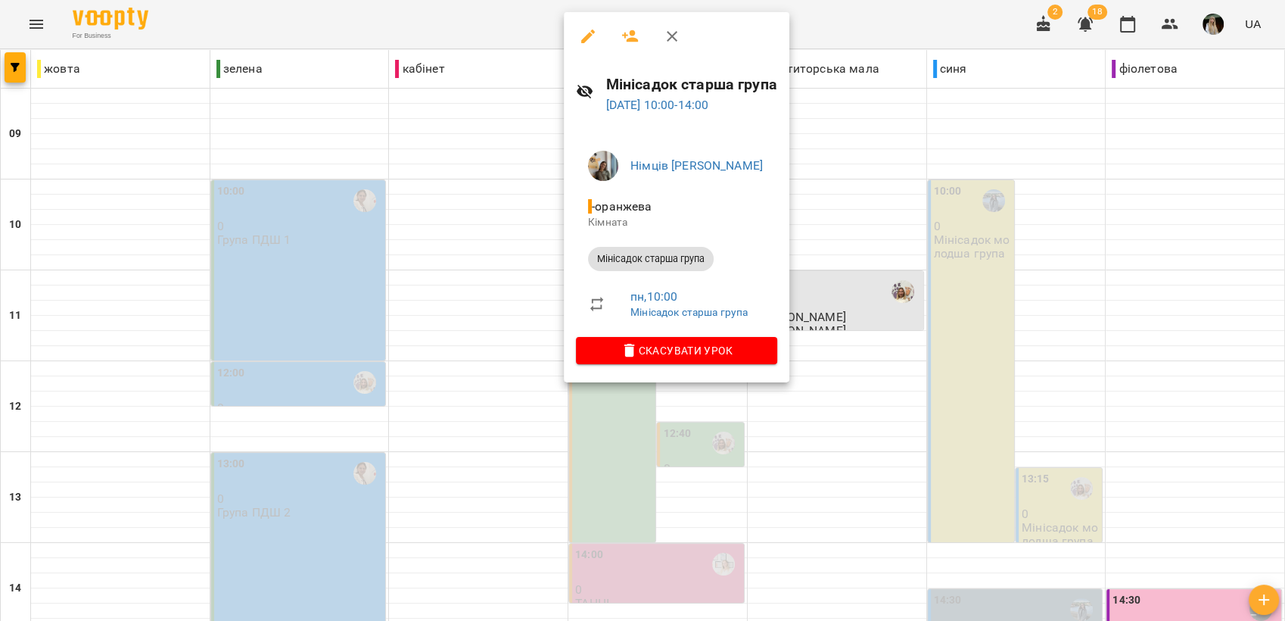
click at [811, 398] on div at bounding box center [642, 310] width 1285 height 621
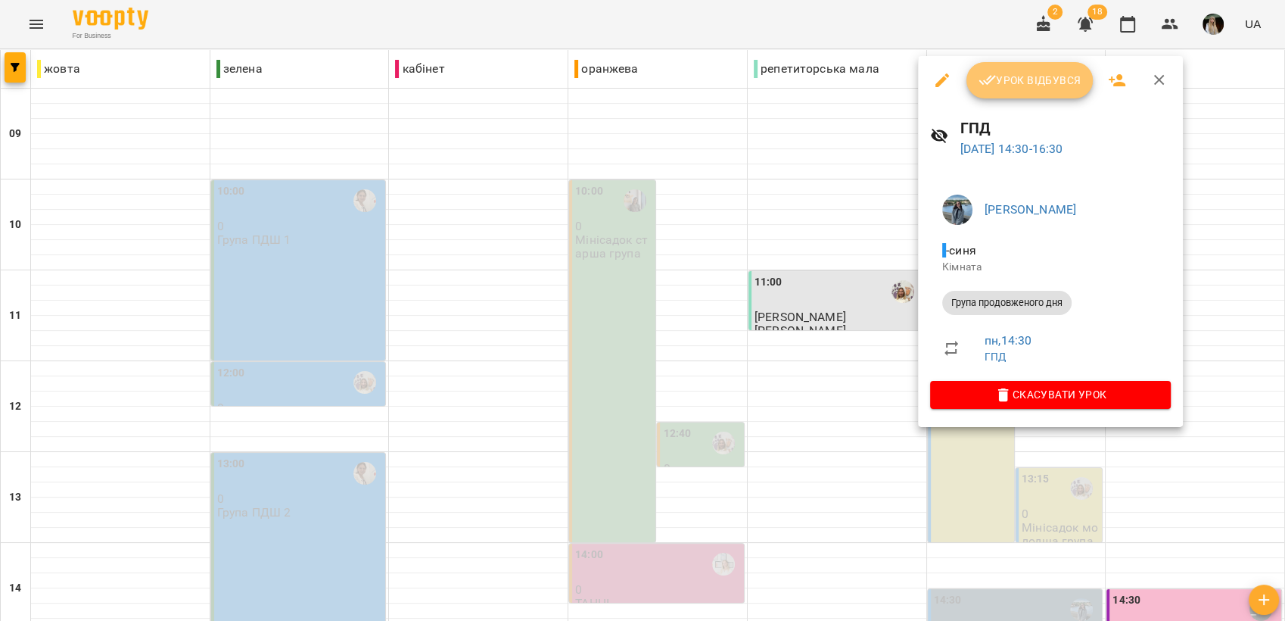
click at [1028, 78] on span "Урок відбувся" at bounding box center [1029, 80] width 103 height 18
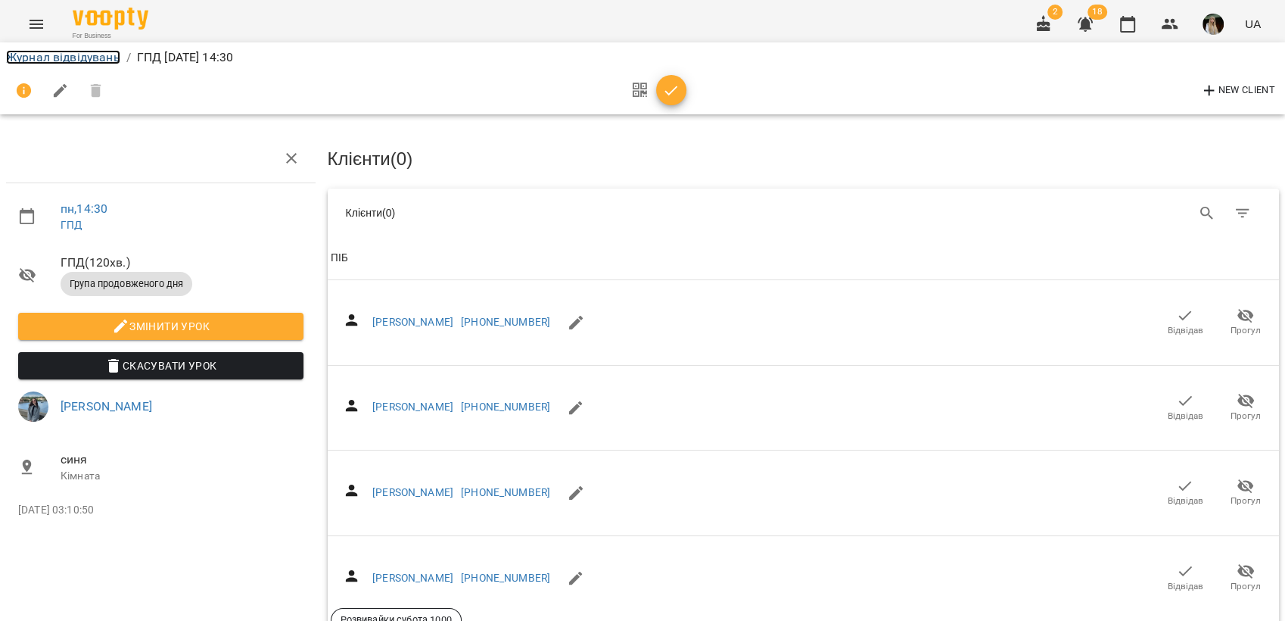
click at [101, 54] on link "Журнал відвідувань" at bounding box center [63, 57] width 114 height 14
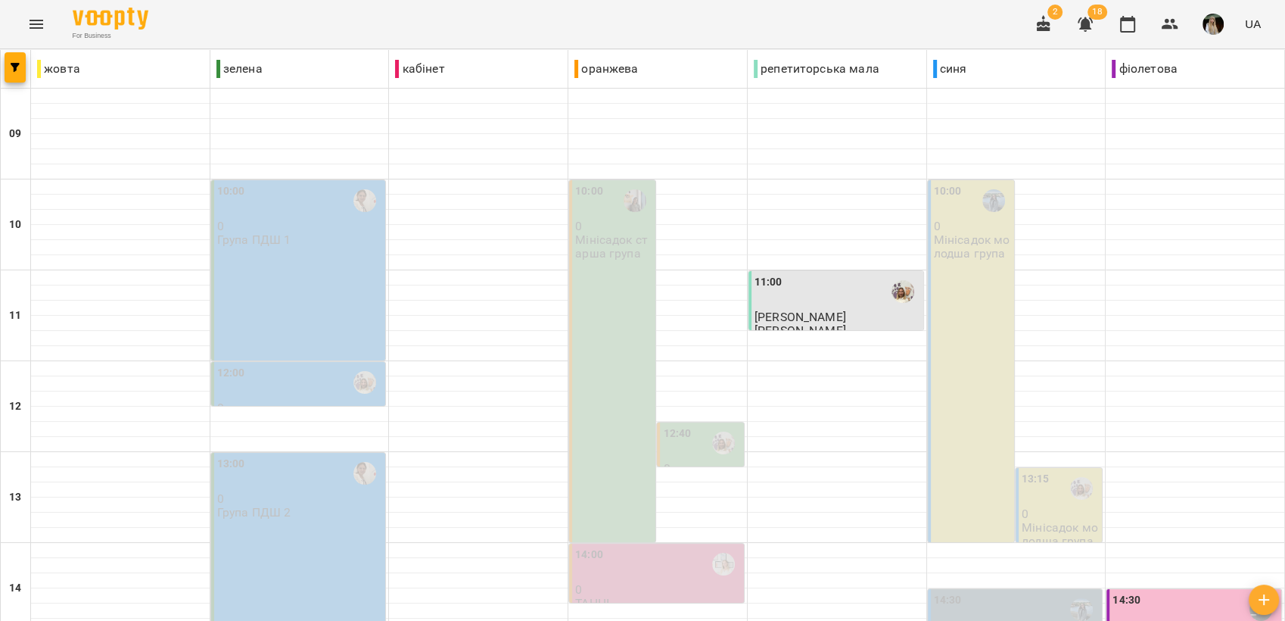
scroll to position [567, 0]
